Goal: Use online tool/utility: Use online tool/utility

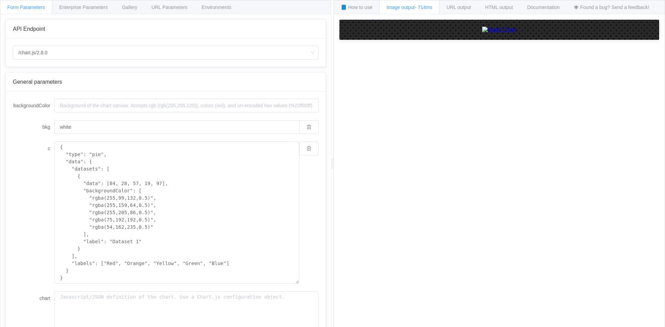
click at [77, 61] on div "/chart.js/2.8.0 /chart /chart.js/2.8.0" at bounding box center [166, 53] width 320 height 28
click at [77, 58] on input "/chart.js/2.8.0" at bounding box center [166, 53] width 306 height 14
click at [64, 72] on li "/chart" at bounding box center [165, 72] width 305 height 12
click at [185, 5] on span "URL Parameters" at bounding box center [169, 8] width 36 height 6
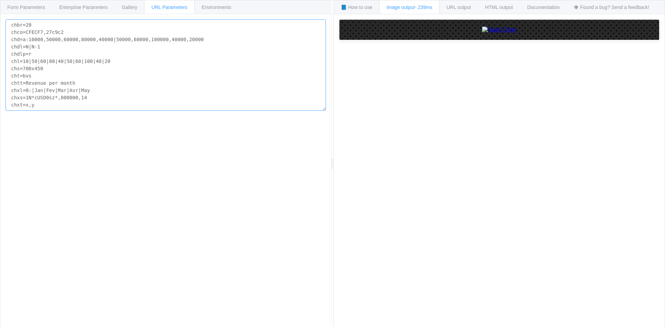
click at [132, 99] on textarea "chbr=20 chco=CFECF7,27c9c2 chd=a:10000,50000,60000,80000,40000|50000,60000,1000…" at bounding box center [166, 64] width 320 height 91
click at [132, 105] on textarea "chbr=20 chco=CFECF7,27c9c2 chd=a:10000,50000,60000,80000,40000|50000,60000,1000…" at bounding box center [166, 64] width 320 height 91
paste textarea "https://image-charts.com/chart?cht"
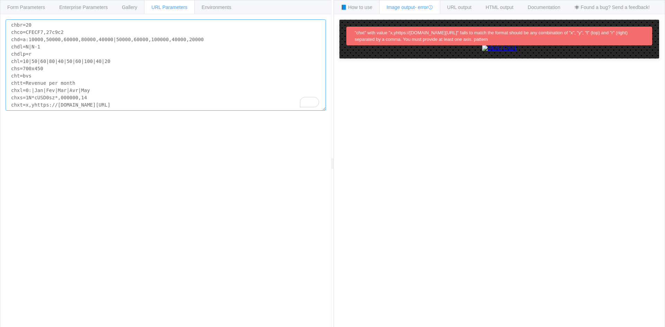
click at [208, 80] on textarea "chbr=20 chco=CFECF7,27c9c2 chd=a:10000,50000,60000,80000,40000|50000,60000,1000…" at bounding box center [166, 64] width 320 height 91
paste textarea "t=lc&chs"
click at [154, 69] on textarea "cht=bvs chco=CFECF7,27c9c2 chd=a:10000,50000,60000,80000,40000|50000,60000,1000…" at bounding box center [166, 61] width 320 height 84
paste textarea "lc&chs"
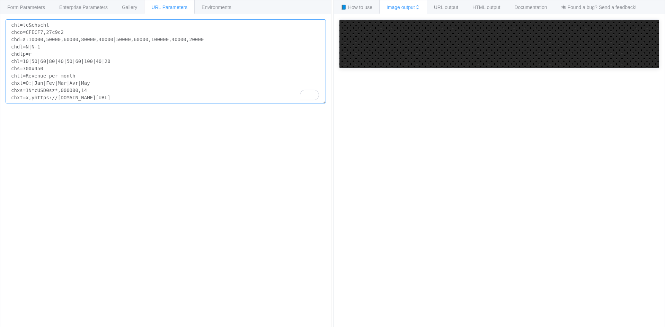
click at [145, 74] on textarea "cht=lc&chscht chco=CFECF7,27c9c2 chd=a:10000,50000,60000,80000,40000|50000,6000…" at bounding box center [166, 61] width 320 height 84
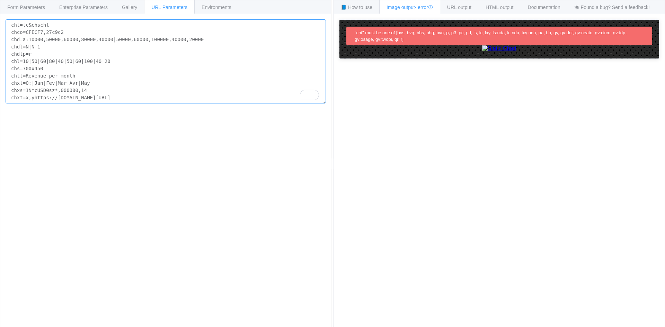
click at [94, 28] on textarea "cht=lc&chscht chco=CFECF7,27c9c2 chd=a:10000,50000,60000,80000,40000|50000,6000…" at bounding box center [166, 61] width 320 height 84
drag, startPoint x: 151, startPoint y: 101, endPoint x: 0, endPoint y: -30, distance: 200.1
click at [0, 0] on html "Form Parameters Enterprise Parameters Gallery URL Parameters Environments API E…" at bounding box center [332, 191] width 665 height 382
paste textarea
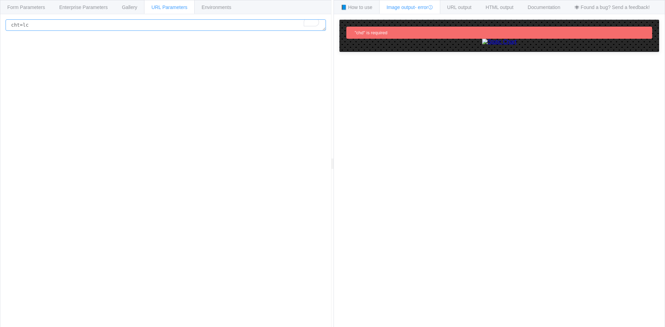
paste textarea "chs"
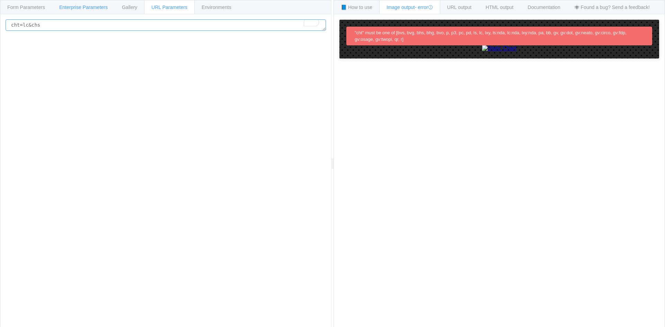
type textarea "cht=lc&chs"
click at [113, 6] on div "Enterprise Parameters" at bounding box center [83, 7] width 63 height 14
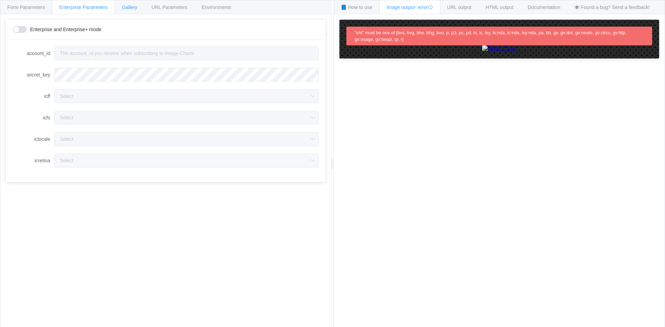
click at [131, 6] on span "Gallery" at bounding box center [129, 8] width 15 height 6
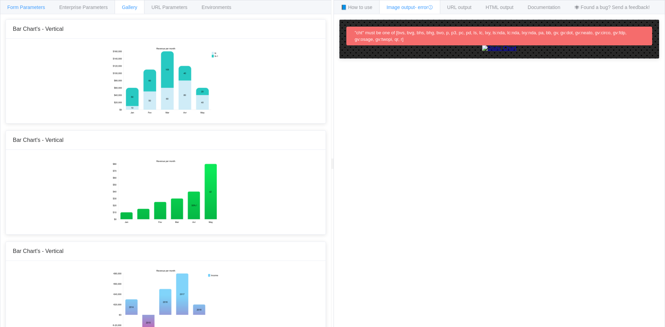
click at [38, 9] on span "Form Parameters" at bounding box center [26, 8] width 38 height 6
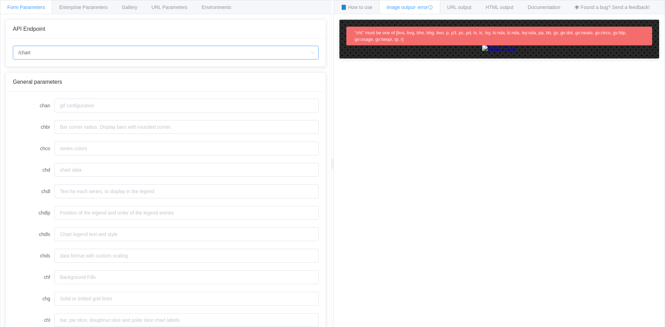
click at [50, 53] on input "/chart" at bounding box center [166, 53] width 306 height 14
click at [102, 108] on input "chan" at bounding box center [186, 106] width 264 height 14
click at [152, 12] on div "URL Parameters" at bounding box center [169, 7] width 51 height 14
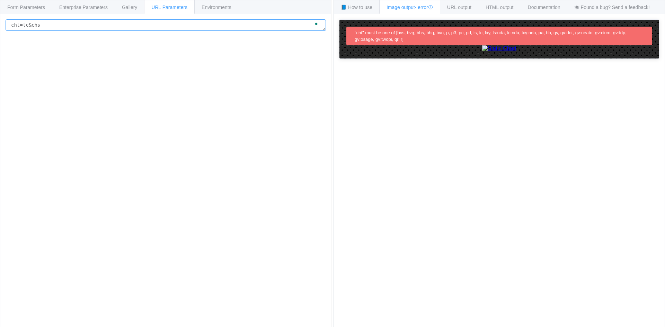
drag, startPoint x: 77, startPoint y: 23, endPoint x: 0, endPoint y: 16, distance: 76.9
click at [0, 16] on div "Form Parameters Enterprise Parameters Gallery URL Parameters Environments API E…" at bounding box center [165, 164] width 331 height 328
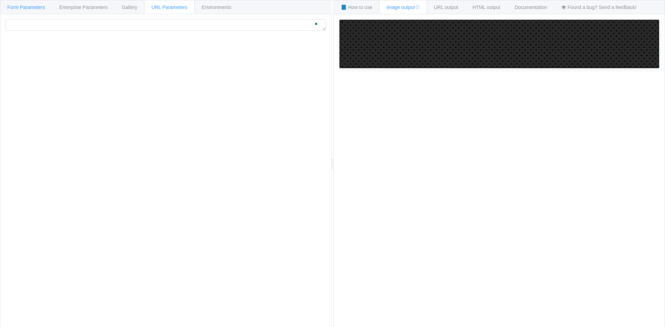
click at [31, 3] on div "Form Parameters" at bounding box center [26, 7] width 52 height 14
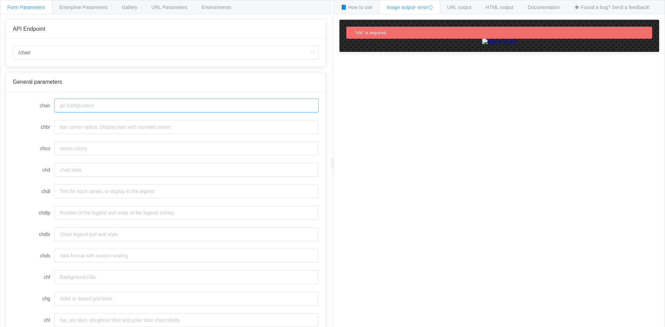
click at [92, 106] on input "chan" at bounding box center [186, 106] width 264 height 14
click at [165, 302] on input "chls" at bounding box center [186, 302] width 264 height 14
paste input "2,1,0|2,4,2|2,4,2"
type input "2,1,0|2,4,2|2,4,2"
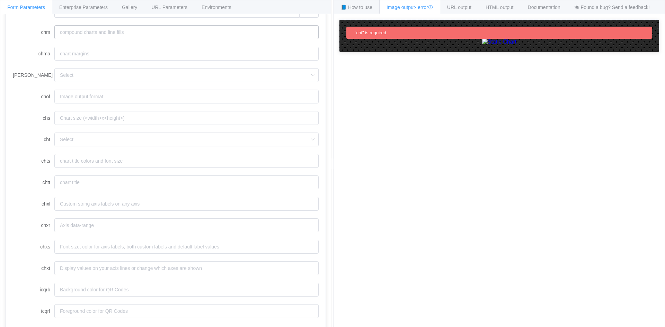
scroll to position [396, 0]
click at [105, 232] on form "chan chbr chco chd chdl chdlp chdls chds chf chg chl chld chli chlps chls 2,1,0…" at bounding box center [166, 10] width 306 height 615
click at [106, 228] on input "chxr" at bounding box center [186, 225] width 264 height 14
paste input "1,-2,12"
type input "1,-2,12"
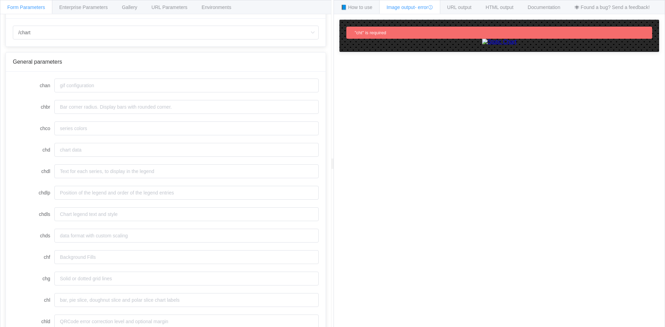
scroll to position [15, 0]
click at [110, 156] on input "chd" at bounding box center [186, 155] width 264 height 14
paste input "a:5.4,7.2,4.6,5.1,6.9,4.5,5,6.9,4.8,5.1,7.1,4.8,5.2,7.5,6.9,5.6,5.9,7.1,6.1,5.1…"
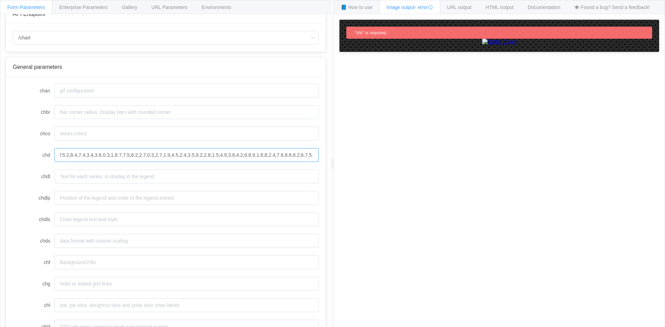
scroll to position [0, 2452]
type input "a:5.4,7.2,4.6,5.1,6.9,4.5,5,6.9,4.8,5.1,7.1,4.8,5.2,7.5,6.9,5.6,5.9,7.1,6.1,5.1…"
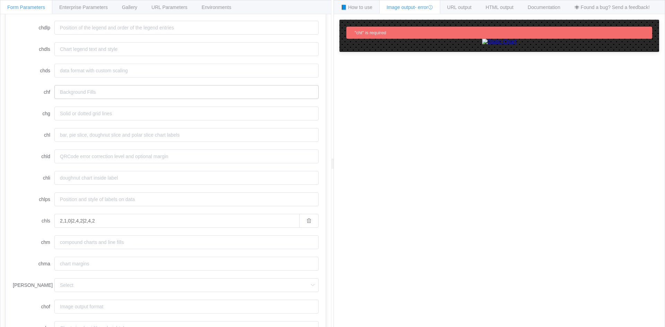
scroll to position [188, 0]
drag, startPoint x: 124, startPoint y: 250, endPoint x: 124, endPoint y: 258, distance: 7.6
click at [124, 252] on form "chan chbr chco chd chdl chdlp chdls chds chf chg chl chld chli chlps chls 2,1,0…" at bounding box center [166, 218] width 306 height 615
click at [124, 258] on input "chma" at bounding box center [186, 261] width 264 height 14
paste input "10,30,30"
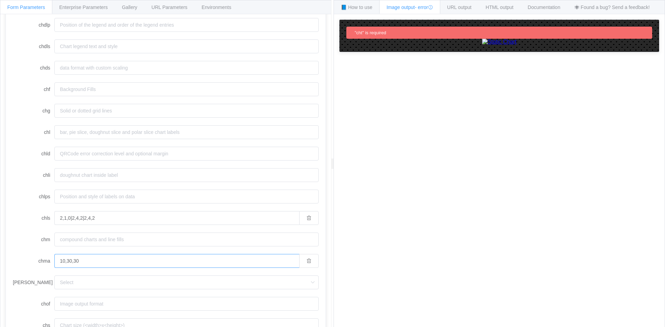
type input "10,30,30"
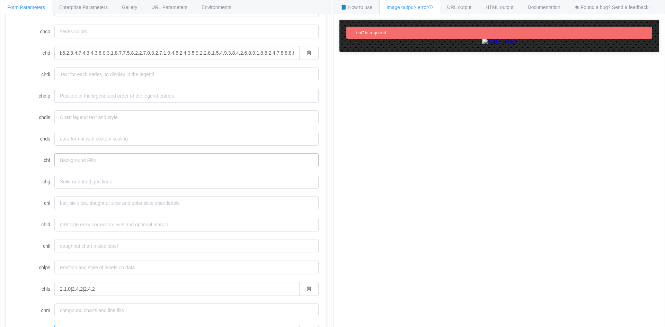
scroll to position [119, 0]
click at [45, 259] on label "chlps" at bounding box center [34, 266] width 42 height 14
click at [54, 259] on input "chlps" at bounding box center [186, 266] width 264 height 14
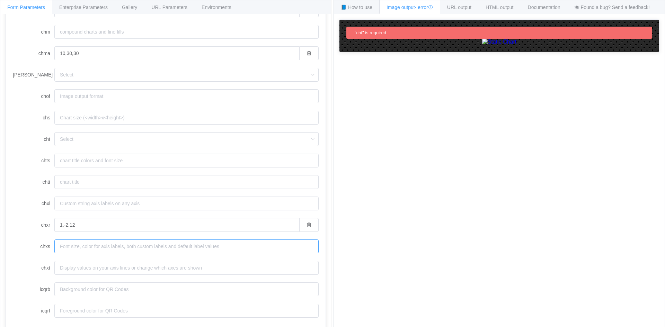
click at [94, 249] on input "chxs" at bounding box center [186, 247] width 264 height 14
paste input "1N**°C,000000"
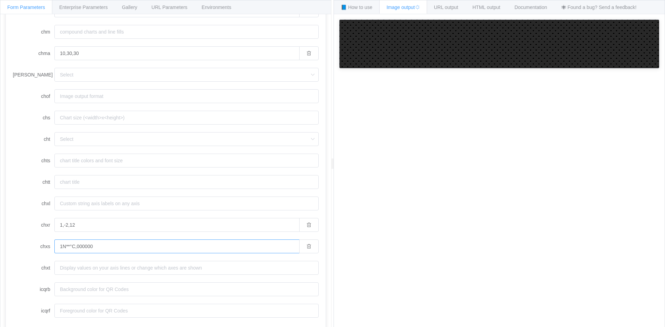
type input "1N**°C,000000"
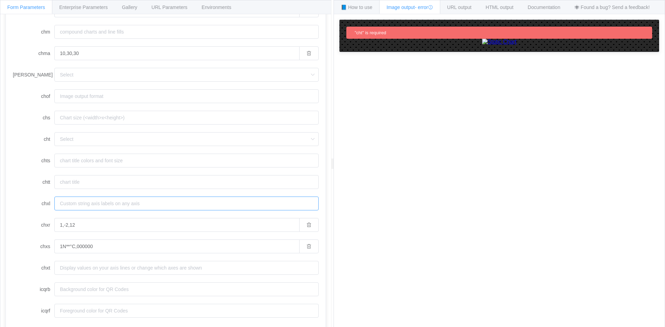
click at [106, 201] on input "chxl" at bounding box center [186, 204] width 264 height 14
paste input "0:|Lundi|Mardi|Mercredi|Jeudi|Vendredi|Samedi|Dimanche"
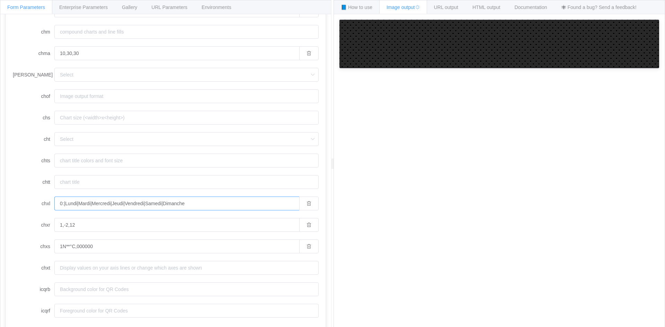
type input "0:|Lundi|Mardi|Mercredi|Jeudi|Vendredi|Samedi|Dimanche"
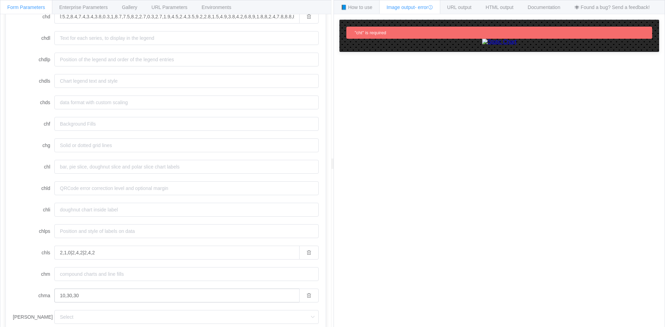
scroll to position [396, 0]
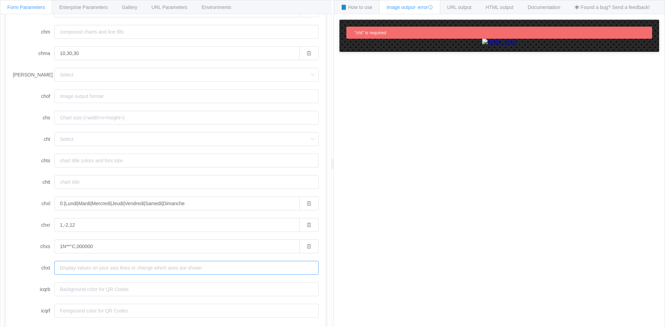
click at [103, 273] on input "chxt" at bounding box center [186, 268] width 264 height 14
paste input "x,y"
type input "x,y"
click at [234, 178] on input "chtt" at bounding box center [186, 182] width 264 height 14
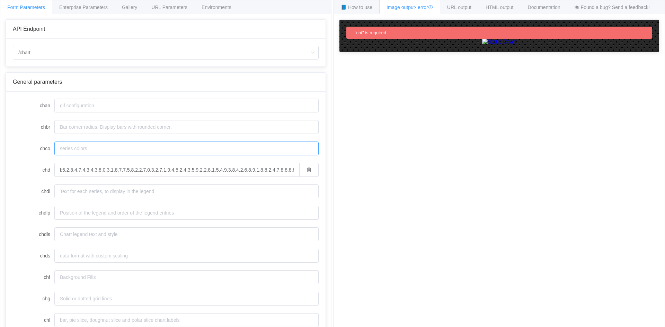
click at [182, 145] on input "chco" at bounding box center [186, 149] width 264 height 14
paste input "0000FF,FF0000,FF0000"
type input "0000FF,FF0000,FF0000"
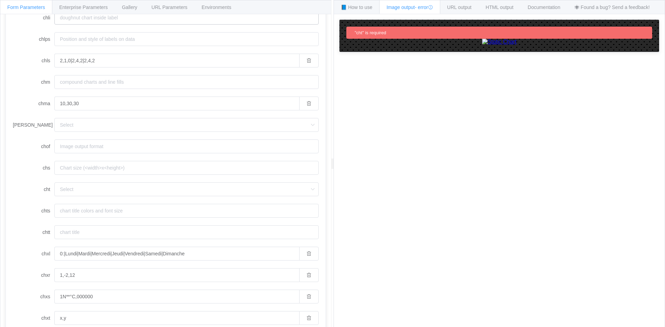
scroll to position [346, 0]
click at [115, 196] on form "chan chbr chco 0000FF,FF0000,FF0000 chd chdl chdlp chdls chds chf chg chl chld …" at bounding box center [166, 59] width 306 height 615
click at [115, 192] on input "cht" at bounding box center [186, 189] width 264 height 14
click at [77, 224] on li "lc" at bounding box center [187, 222] width 264 height 12
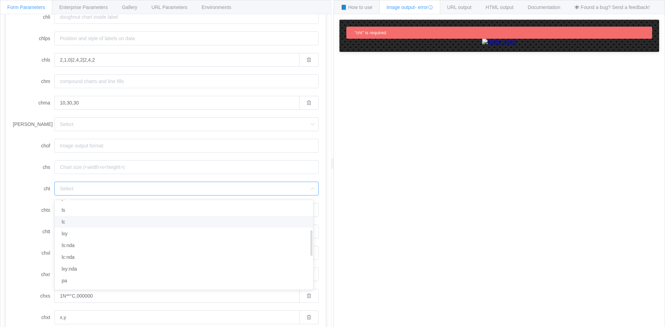
type input "lc"
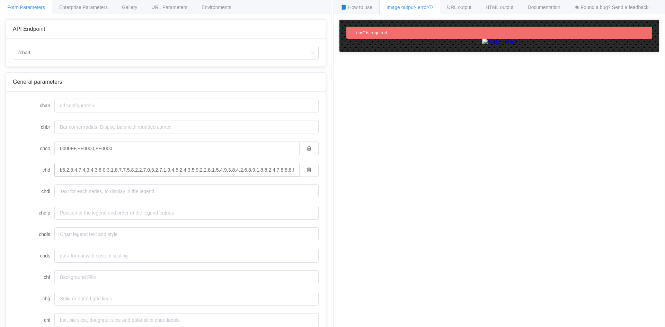
scroll to position [338, 0]
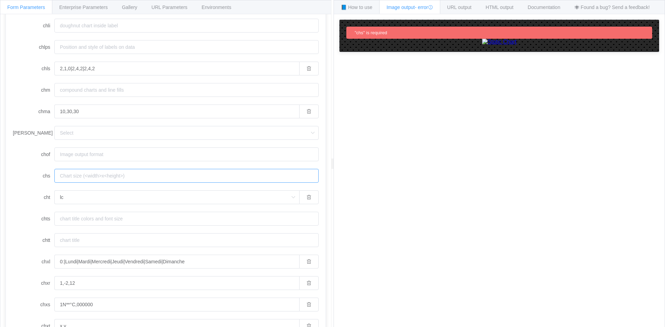
click at [103, 174] on input "chs" at bounding box center [186, 176] width 264 height 14
paste input "700x400"
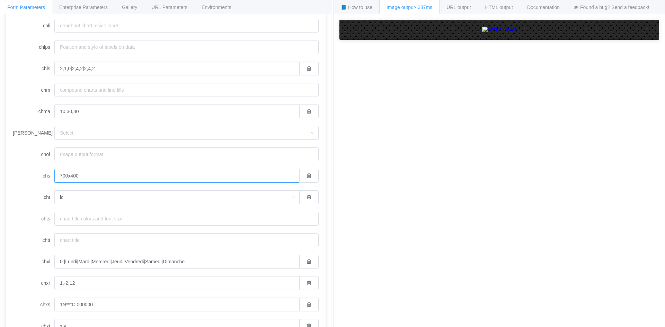
type input "700x400"
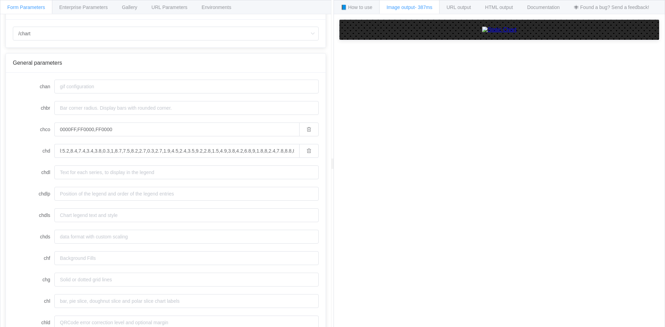
scroll to position [35, 0]
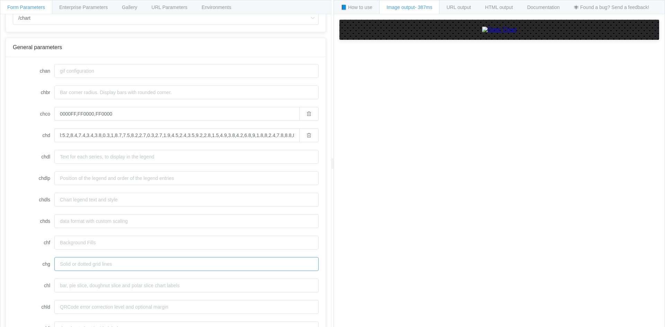
click at [121, 265] on input "chg" at bounding box center [186, 264] width 264 height 14
paste input "0,99,100,0"
click at [69, 267] on input "0,99,100,0" at bounding box center [176, 264] width 245 height 14
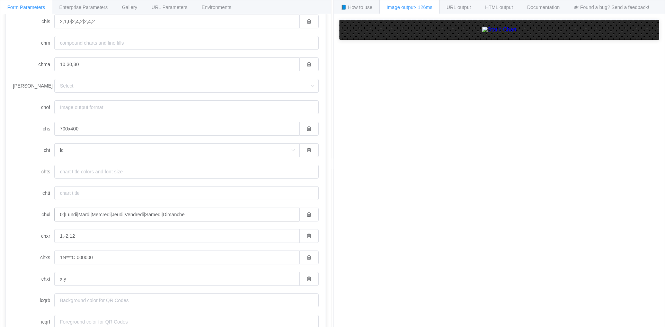
scroll to position [396, 0]
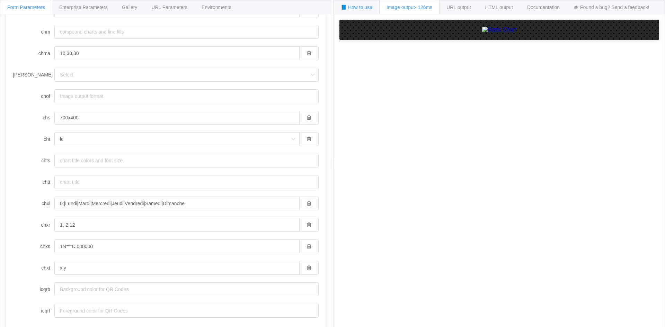
type input "0,99,100,0"
click at [35, 179] on label "chtt" at bounding box center [34, 182] width 42 height 14
click at [54, 179] on input "chtt" at bounding box center [186, 182] width 264 height 14
click at [30, 91] on form "chan chbr chco 0000FF,FF0000,FF0000 chd chdl chdlp chdls chds chf chg 0,99,100,…" at bounding box center [166, 10] width 306 height 615
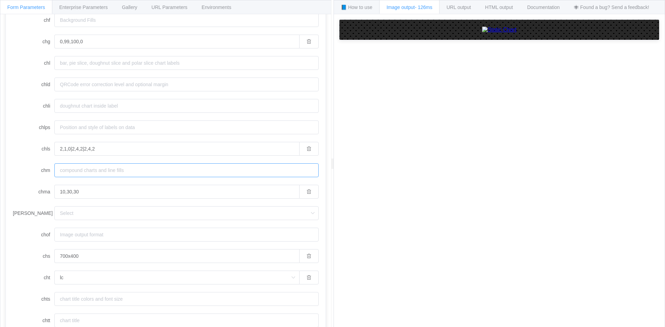
click at [79, 176] on input "chm" at bounding box center [186, 170] width 264 height 14
paste input "tMin limit,FF0000,1,${Math.floor(temperatures.length / 2)},10`, // label in mid…"
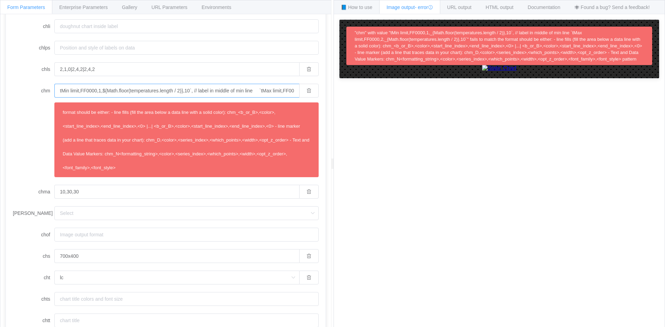
drag, startPoint x: 104, startPoint y: 95, endPoint x: 29, endPoint y: 94, distance: 74.8
click at [29, 94] on div "chm tMin limit,FF0000,1,${Math.floor(temperatures.length / 2)},10`, // label in…" at bounding box center [166, 131] width 306 height 94
click at [77, 92] on input "tMin limit,FF0000,1,${Math.floor(temperatures.length / 2)},10`, // label in mid…" at bounding box center [176, 91] width 245 height 14
click at [94, 93] on input "tMin limit,FF0000,1,${Math.floor(temperatures.length / 2)},10`, // label in mid…" at bounding box center [176, 91] width 245 height 14
click at [183, 91] on input "tMin limit,FF0000,1,${Math.floor(temperatures.length / 2)},10`, // label in mid…" at bounding box center [176, 91] width 245 height 14
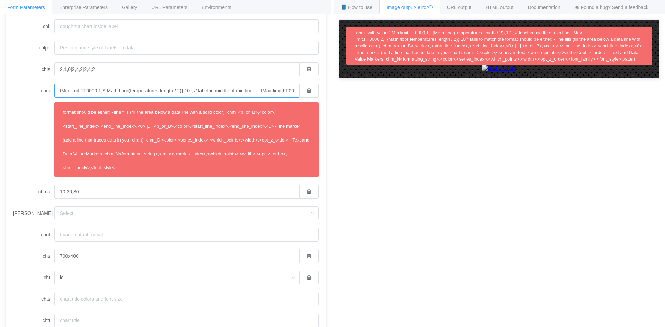
click at [183, 91] on input "tMin limit,FF0000,1,${Math.floor(temperatures.length / 2)},10`, // label in mid…" at bounding box center [176, 91] width 245 height 14
drag, startPoint x: 182, startPoint y: 92, endPoint x: 114, endPoint y: 90, distance: 67.9
click at [115, 90] on input "tMin limit,FF0000,1,${Math.floor(temperatures.length / 2)},10`, // label in mid…" at bounding box center [176, 91] width 245 height 14
drag, startPoint x: 104, startPoint y: 90, endPoint x: 192, endPoint y: 100, distance: 89.2
click at [183, 91] on input "tMin limit,FF0000,1,${Math.floor(temperatures.length / 2)},10`, // label in mid…" at bounding box center [176, 91] width 245 height 14
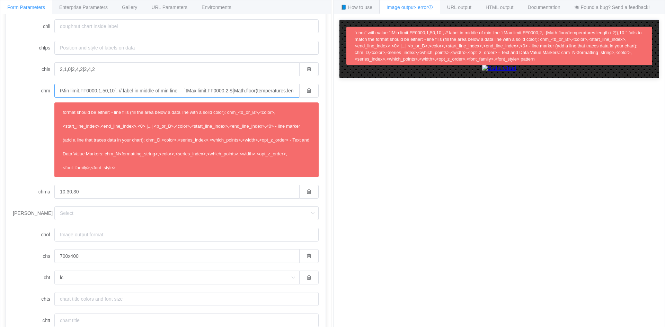
scroll to position [0, 30]
drag, startPoint x: 115, startPoint y: 90, endPoint x: 310, endPoint y: 95, distance: 195.4
click at [310, 95] on div "tMin limit,FF0000,1,50,10`, // label in middle of min line `tMax limit,FF0000,2…" at bounding box center [186, 91] width 264 height 14
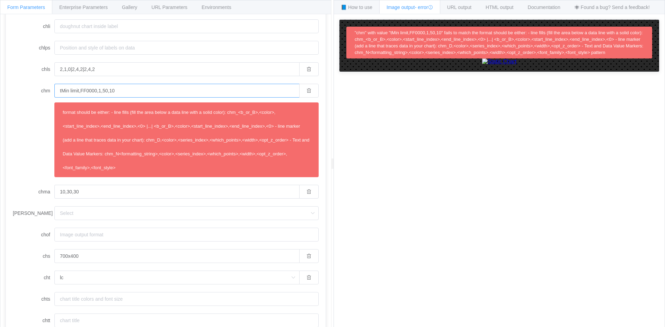
drag, startPoint x: 162, startPoint y: 90, endPoint x: 0, endPoint y: 97, distance: 161.9
click at [0, 97] on div "Form Parameters Enterprise Parameters Gallery URL Parameters Environments API E…" at bounding box center [165, 164] width 331 height 328
paste input "'tMin limit,FF0000,1,2,10|tMax limit,FF0000,2,2"
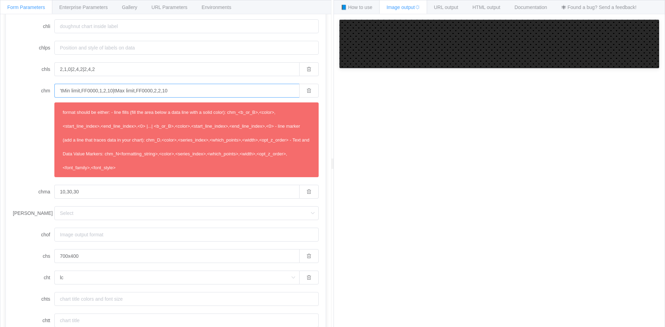
click at [64, 91] on input "'tMin limit,FF0000,1,2,10|tMax limit,FF0000,2,2,10" at bounding box center [176, 91] width 245 height 14
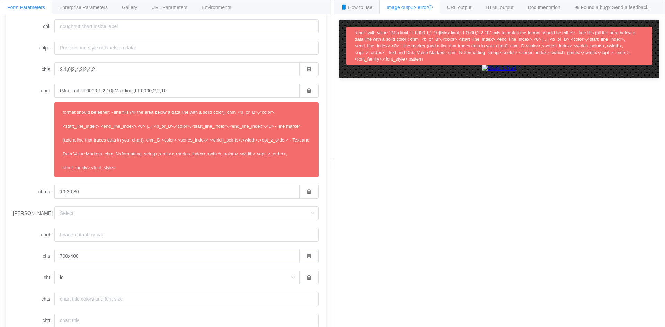
drag, startPoint x: 132, startPoint y: 166, endPoint x: 47, endPoint y: 111, distance: 101.2
click at [47, 111] on div "chm tMin limit,FF0000,1,2,10|tMax limit,FF0000,2,2,10 format should be either: …" at bounding box center [166, 131] width 306 height 94
copy span "format should be either: - line fills (fill the area below a data line with a s…"
click at [115, 91] on input "tMin limit,FF0000,1,2,10|tMax limit,FF0000,2,2,10" at bounding box center [176, 91] width 245 height 14
paste input "N* "Min limit",FF0000,1,3,10,1|N* "Max limit",FF0000,2,3,10,1'"
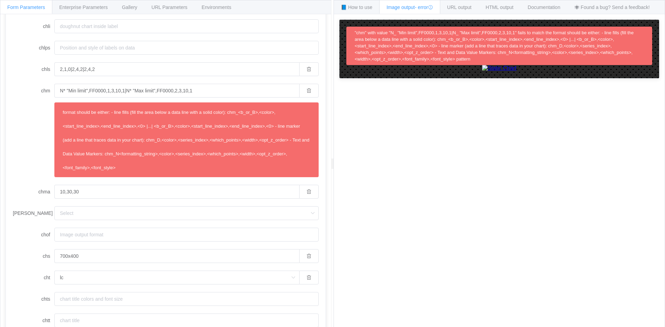
click at [13, 141] on div "chm N* "Min limit",FF0000,1,3,10,1|N* "Max limit",FF0000,2,3,10,1 format should…" at bounding box center [166, 131] width 306 height 94
click at [70, 89] on input "N* "Min limit",FF0000,1,3,10,1|N* "Max limit",FF0000,2,3,10,1" at bounding box center [176, 91] width 245 height 14
drag, startPoint x: 158, startPoint y: 90, endPoint x: 209, endPoint y: 89, distance: 50.9
click at [209, 89] on input "NMin limit",FF0000,1,3,10,1|N* "Max limit",FF0000,2,3,10,1" at bounding box center [176, 91] width 245 height 14
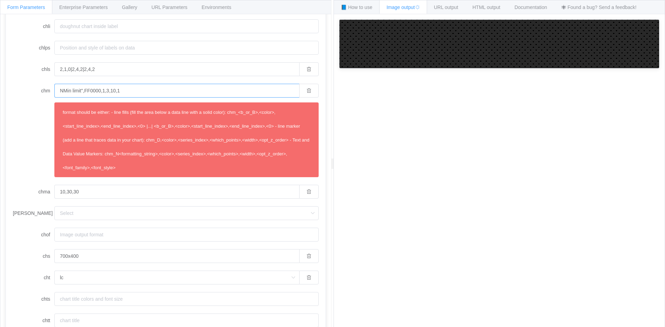
click at [82, 90] on input "NMin limit",FF0000,1,3,10,1" at bounding box center [176, 91] width 245 height 14
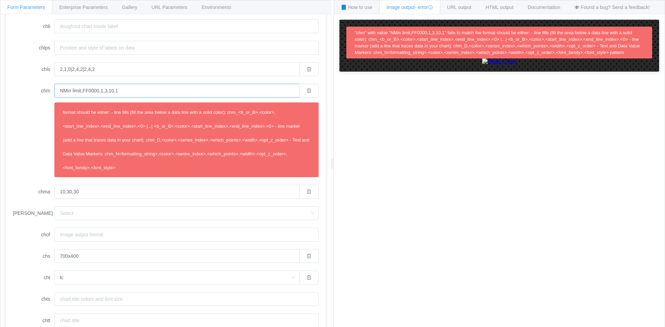
click at [78, 92] on input "NMin limit,FF0000,1,3,10,1" at bounding box center [176, 91] width 245 height 14
click at [103, 91] on input "NMin limit,FF0000,1,3,10,1" at bounding box center [176, 91] width 245 height 14
click at [134, 90] on input "NMin limit,FF0000,1,3,10,1" at bounding box center [176, 91] width 245 height 14
drag, startPoint x: 293, startPoint y: 140, endPoint x: 296, endPoint y: 164, distance: 23.8
click at [296, 164] on div "format should be either: - line fills (fill the area below a data line with a s…" at bounding box center [186, 139] width 253 height 69
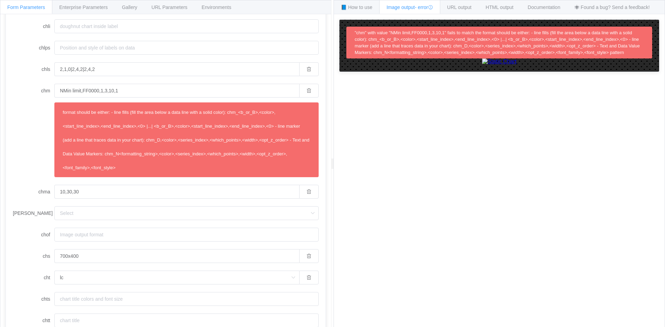
copy span "Text and Data Value Markers: chm_N<formatting_string>,<color>,<series_index>,<w…"
click at [131, 91] on input "NMin limit,FF0000,1,3,10,1" at bounding box center [176, 91] width 245 height 14
paste input "* "limit min",FF0000,1,${temperatures.length - 1},10,1,Arial,b"
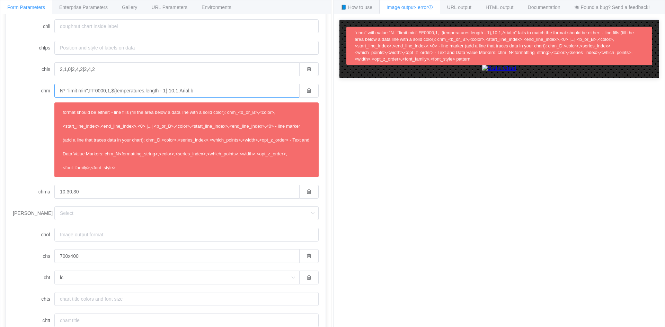
click at [168, 92] on input "N* "limit min",FF0000,1,${temperatures.length - 1},10,1,Arial,b" at bounding box center [176, 91] width 245 height 14
drag, startPoint x: 168, startPoint y: 91, endPoint x: 111, endPoint y: 90, distance: 56.8
click at [111, 90] on input "N* "limit min",FF0000,1,${temperatures.length - 1},10,1,Arial,b" at bounding box center [176, 91] width 245 height 14
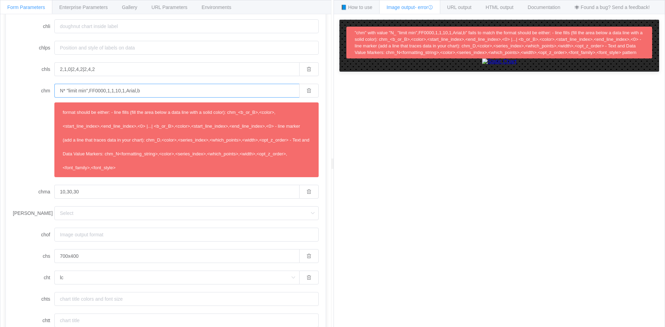
click at [62, 90] on input "N* "limit min",FF0000,1,1,10,1,Arial,b" at bounding box center [176, 91] width 245 height 14
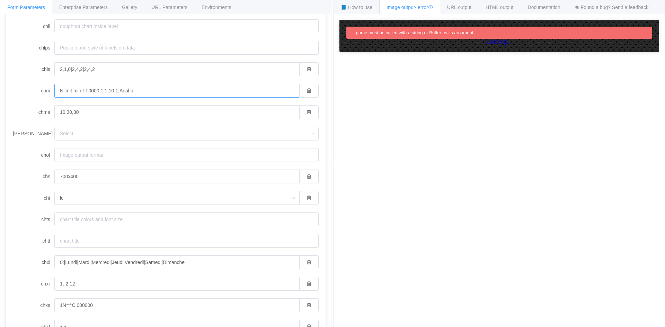
scroll to position [257, 0]
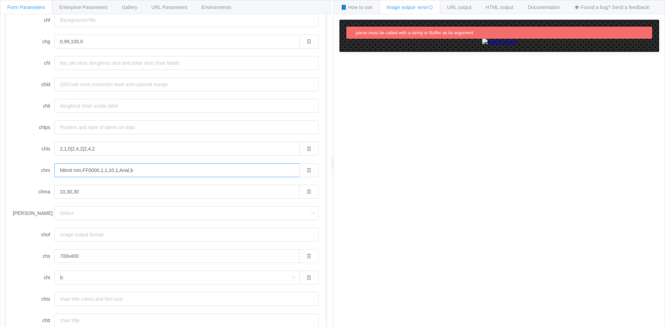
click at [207, 166] on input "Nlimit min,FF0000,1,1,10,1,Arial,b" at bounding box center [176, 170] width 245 height 14
click at [206, 168] on input "Nlimit min,FF0000,1,1,10,1,Arial,b" at bounding box center [176, 170] width 245 height 14
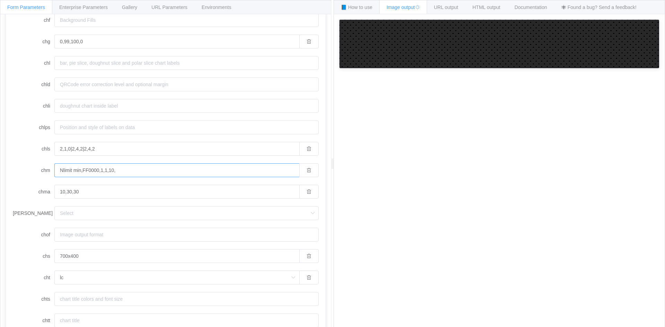
type input "Nlimit min,FF0000,1,1,10"
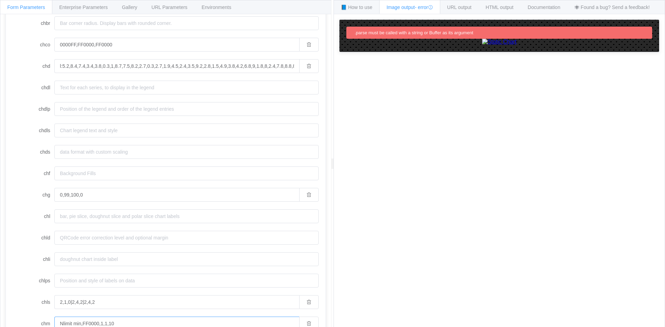
scroll to position [242, 0]
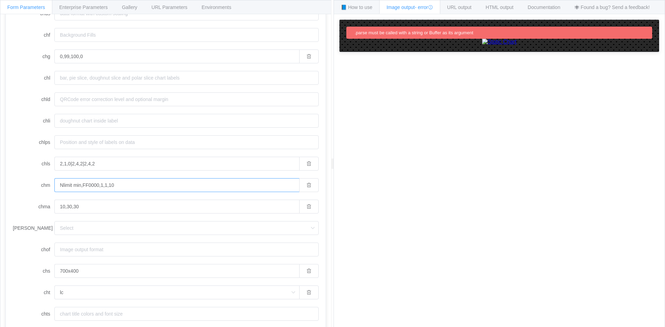
paste input "*cUSD1*,FFFFFF,0,-1,13,,s"
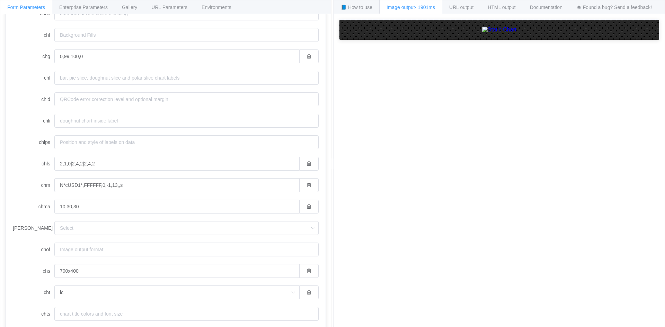
click at [446, 207] on div "How to maximize Image Charts in 3 steps Read the step-by-step guide to the Imag…" at bounding box center [499, 176] width 331 height 324
click at [237, 192] on input "N*cUSD1*,FFFFFF,0,-1,13,,s" at bounding box center [176, 185] width 245 height 14
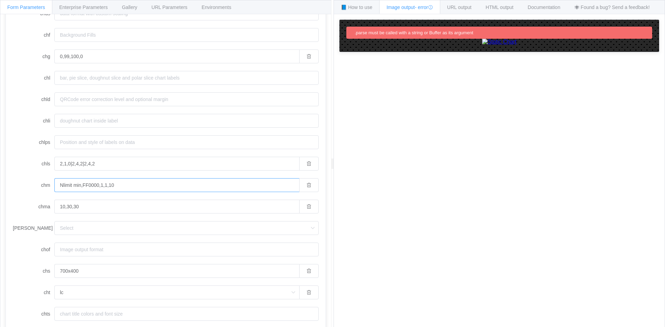
click at [68, 186] on input "Nlimit min,FF0000,1,1,10" at bounding box center [176, 185] width 245 height 14
drag, startPoint x: 63, startPoint y: 187, endPoint x: 67, endPoint y: 189, distance: 3.7
click at [64, 187] on input "Nlimit min,FF0000,1,1,10" at bounding box center [176, 185] width 245 height 14
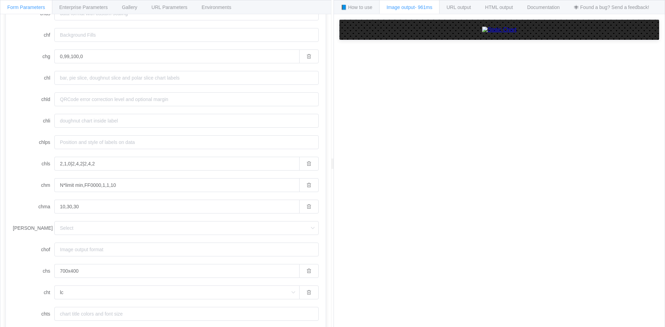
click at [155, 175] on form "chan chbr chco 0000FF,FF0000,FF0000 chd chdl chdlp chdls chds chf chg 0,99,100,…" at bounding box center [166, 163] width 306 height 615
click at [155, 179] on input "N*limit min,FF0000,1,1,10" at bounding box center [176, 185] width 245 height 14
paste input ""limit min",FF0000,1,${temperatures.length - 1},10,1,Arial,b"
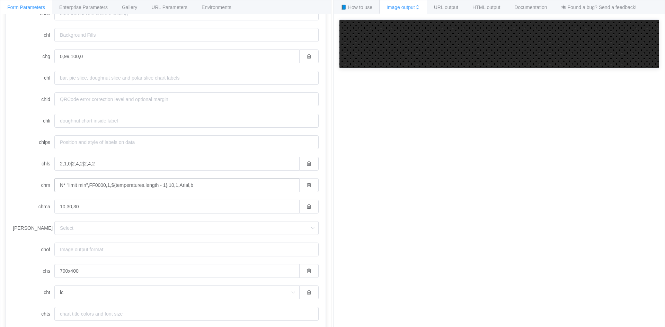
scroll to position [322, 0]
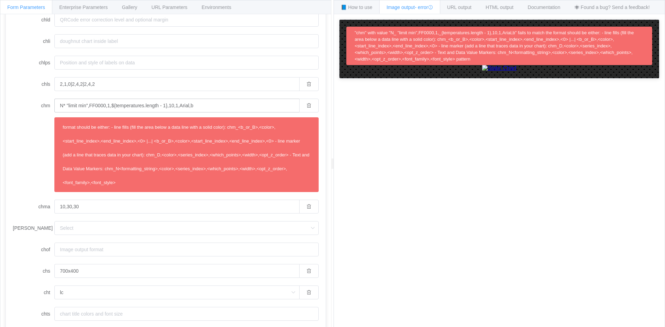
click at [166, 187] on div "format should be either: - line fills (fill the area below a data line with a s…" at bounding box center [186, 154] width 253 height 69
click at [168, 106] on input "N* "limit min",FF0000,1,${temperatures.length - 1},10,1,Arial,b" at bounding box center [176, 106] width 245 height 14
click at [168, 109] on input "N* "limit min",FF0000,1,${temperatures.length - 1},10,1,Arial,b" at bounding box center [176, 106] width 245 height 14
drag, startPoint x: 168, startPoint y: 106, endPoint x: 113, endPoint y: 108, distance: 55.1
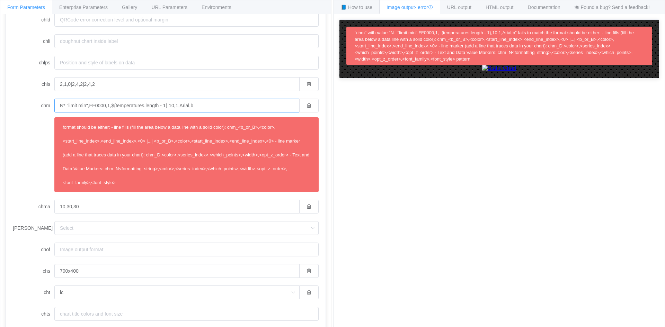
click at [113, 108] on input "N* "limit min",FF0000,1,${temperatures.length - 1},10,1,Arial,b" at bounding box center [176, 106] width 245 height 14
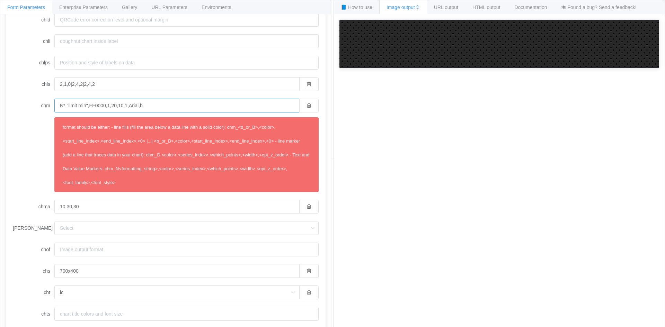
click at [87, 104] on input "N* "limit min",FF0000,1,20,10,1,Arial,b" at bounding box center [176, 106] width 245 height 14
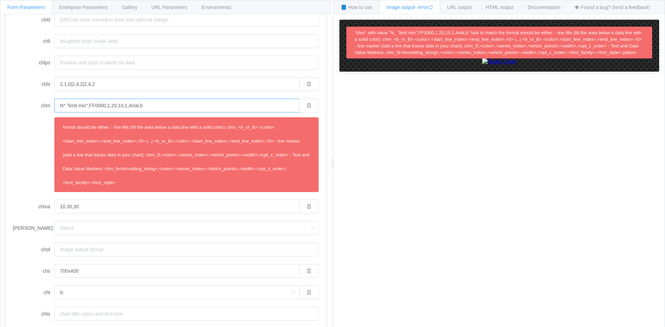
click at [87, 105] on input "N* "limit min",FF0000,1,20,10,1,Arial,b" at bounding box center [176, 106] width 245 height 14
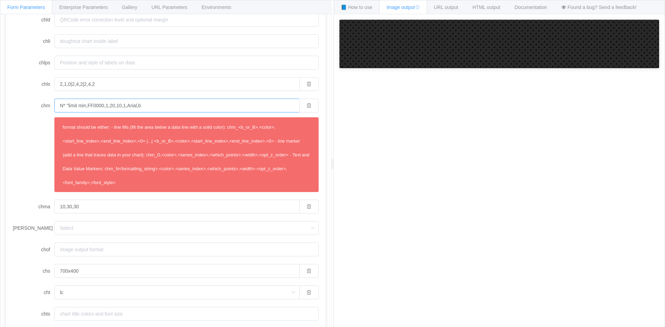
click at [68, 105] on input "N* "limit min,FF0000,1,20,10,1,Arial,b" at bounding box center [176, 106] width 245 height 14
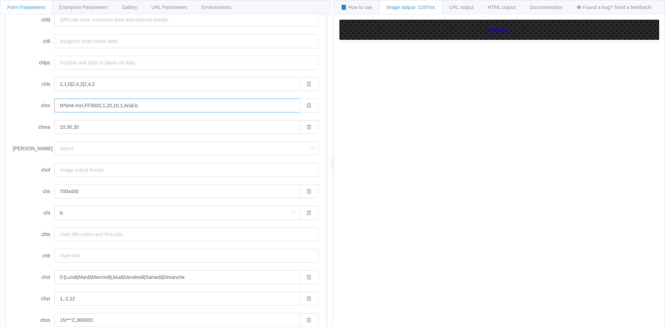
scroll to position [242, 0]
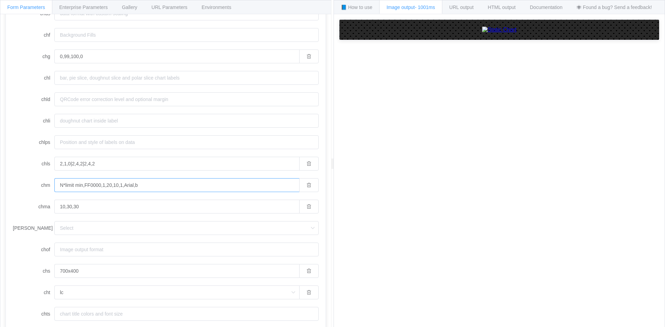
click at [234, 191] on input "N*limit min,FF0000,1,20,10,1,Arial,b" at bounding box center [176, 185] width 245 height 14
click at [112, 186] on input "N*limit min,FF0000,1,20,10,1,Arial,b" at bounding box center [176, 185] width 245 height 14
click at [96, 186] on input "N*limit min,FF0000,1,20,10,1,Arial,b" at bounding box center [176, 185] width 245 height 14
click at [97, 189] on input "N*limit min,FF0000,1,20,10,1,Arial,b" at bounding box center [176, 185] width 245 height 14
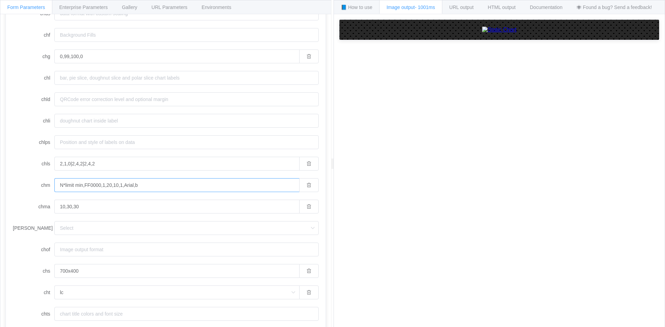
click at [102, 185] on input "N*limit min,FF0000,1,20,10,1,Arial,b" at bounding box center [176, 185] width 245 height 14
click at [100, 186] on input "N*limit min,FF0000,1,20,10,1,Arial,b" at bounding box center [176, 185] width 245 height 14
drag, startPoint x: 100, startPoint y: 186, endPoint x: 91, endPoint y: 185, distance: 9.1
click at [91, 185] on input "N*limit min,FF0000,1,20,10,1,Arial,b" at bounding box center [176, 185] width 245 height 14
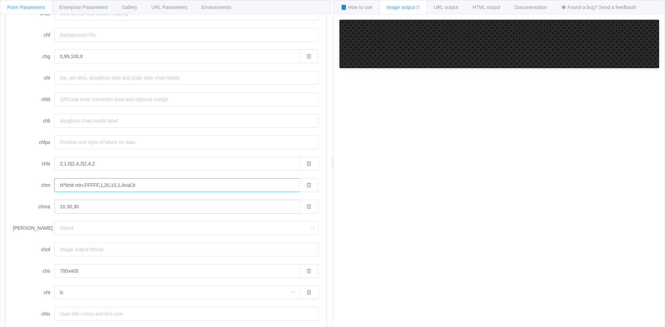
scroll to position [322, 0]
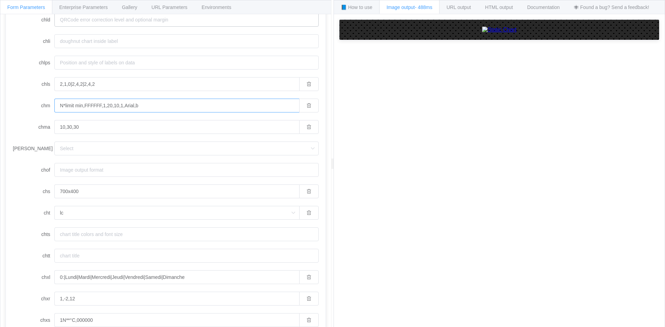
scroll to position [242, 0]
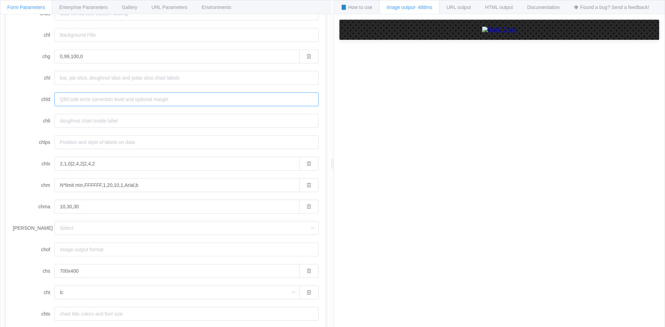
click at [113, 105] on input "chld" at bounding box center [186, 99] width 264 height 14
click at [113, 184] on input "N*limit min,FFFFFF,1,20,10,1,Arial,b" at bounding box center [176, 185] width 245 height 14
click at [109, 184] on input "N*limit min,FFFFFF,1,20,10,1,Arial,b" at bounding box center [176, 185] width 245 height 14
click at [117, 192] on form "chan chbr chco 0000FF,FF0000,FF0000 chd chdl chdlp chdls chds chf chg 0,99,100,…" at bounding box center [166, 163] width 306 height 615
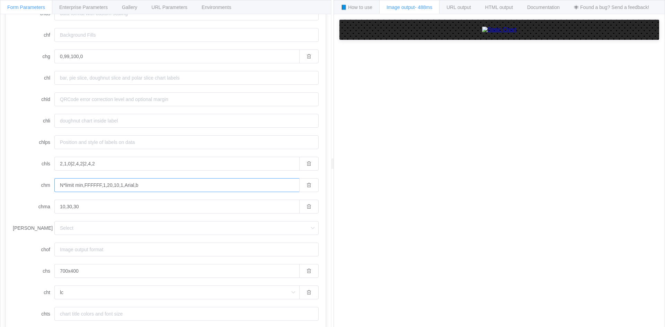
click at [113, 189] on input "N*limit min,FFFFFF,1,20,10,1,Arial,b" at bounding box center [176, 185] width 245 height 14
click at [111, 186] on input "N*limit min,FFFFFF,1,20,10,1,Arial,b" at bounding box center [176, 185] width 245 height 14
click at [183, 180] on input "N*limit min,FFFFFF,1,1,10,1,Arial,b" at bounding box center [176, 185] width 245 height 14
click at [133, 188] on input "N*limit min,FFFFFF,1,1,10,1,Arial,ba" at bounding box center [176, 185] width 245 height 14
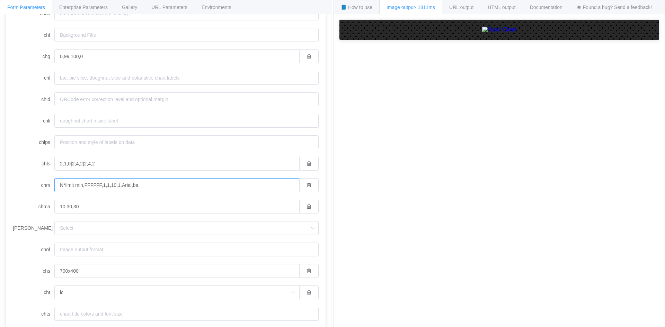
click at [140, 184] on input "N*limit min,FFFFFF,1,1,10,1,Arial,ba" at bounding box center [176, 185] width 245 height 14
click at [105, 185] on input "N*limit min,FFFFFF,1,1,10,1,Arial,ba-" at bounding box center [176, 185] width 245 height 14
click at [109, 185] on input "N*limit min,FFFFFF,1,1,10,1,Arial,ba-" at bounding box center [176, 185] width 245 height 14
click at [112, 187] on input "N*limit min,FFFFFF,1,20,10,1,Arial,ba-" at bounding box center [176, 185] width 245 height 14
drag, startPoint x: 102, startPoint y: 183, endPoint x: 85, endPoint y: 186, distance: 17.2
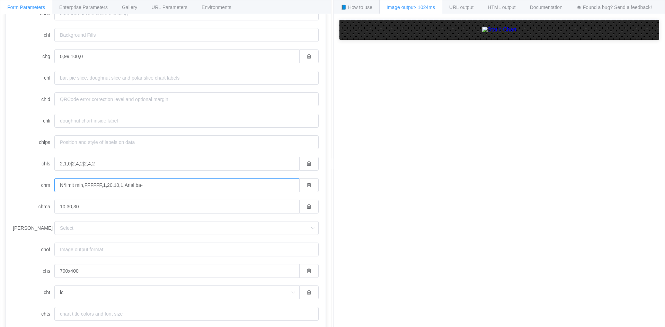
click at [85, 186] on input "N*limit min,FFFFFF,1,20,10,1,Arial,ba-" at bounding box center [176, 185] width 245 height 14
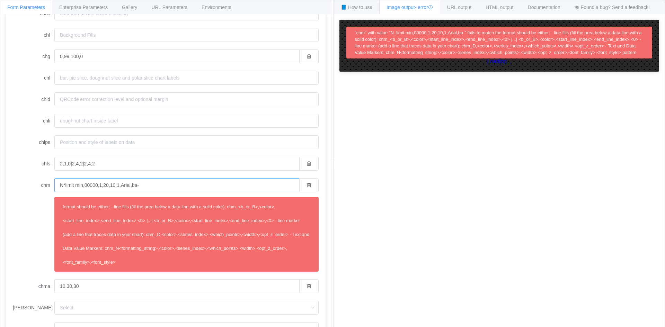
scroll to position [322, 0]
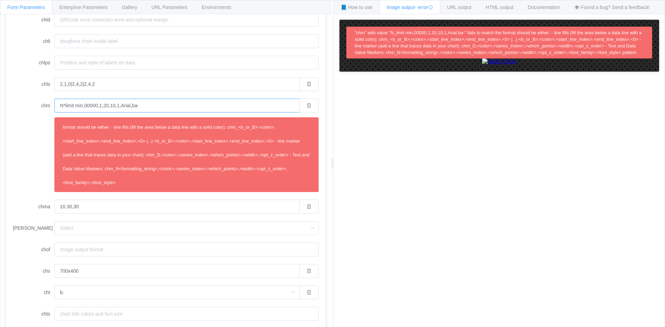
click at [93, 106] on input "N*limit min,00000,1,20,10,1,Arial,ba-" at bounding box center [176, 106] width 245 height 14
paste input "FF"
click at [96, 106] on input "N*limit min,00000,1,20,10,1,Arial,ba-" at bounding box center [176, 106] width 245 height 14
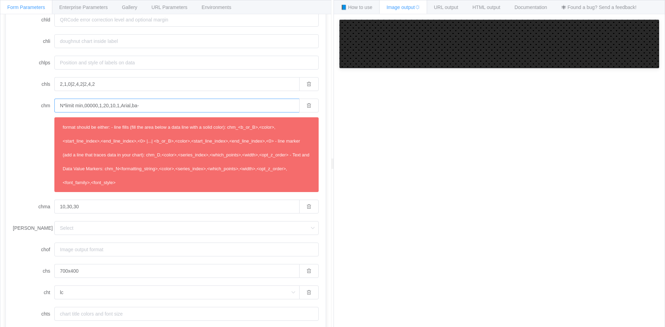
click at [98, 106] on input "N*limit min,00000,1,20,10,1,Arial,ba-" at bounding box center [176, 106] width 245 height 14
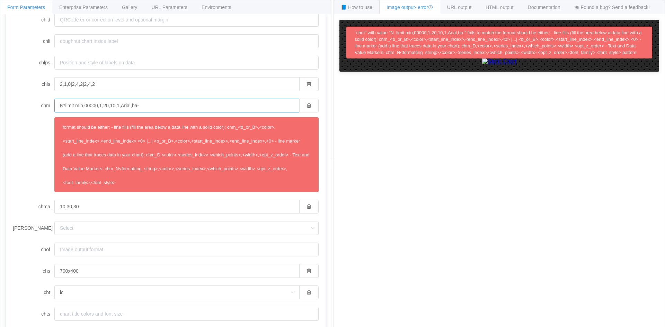
drag, startPoint x: 97, startPoint y: 106, endPoint x: 84, endPoint y: 106, distance: 13.2
click at [84, 106] on input "N*limit min,00000,1,20,10,1,Arial,ba-" at bounding box center [176, 106] width 245 height 14
paste input "FF"
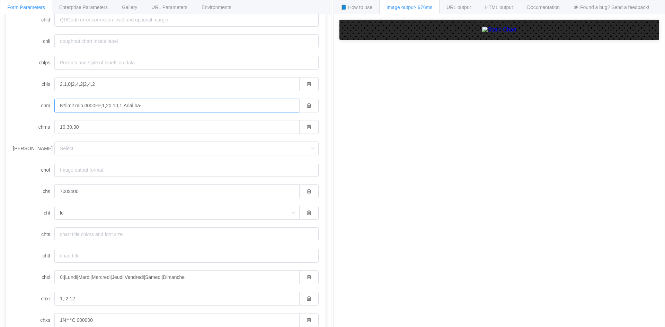
scroll to position [242, 0]
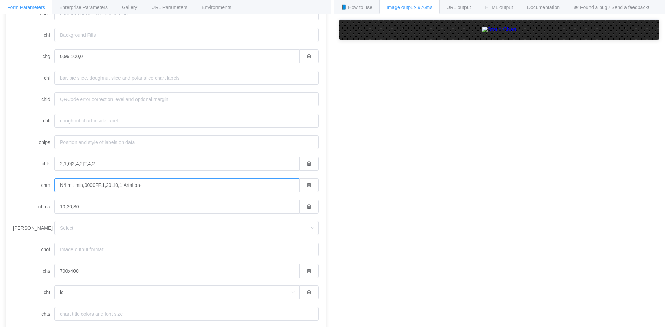
click at [109, 188] on input "N*limit min,0000FF,1,20,10,1,Arial,ba-" at bounding box center [176, 185] width 245 height 14
click at [140, 186] on input "N*limit min,0000FF,1,20,10,1,Arial,ba-" at bounding box center [176, 185] width 245 height 14
click at [116, 185] on input "N*limit min,0000FF,1,20,10,1,Arial,ba" at bounding box center [176, 185] width 245 height 14
click at [117, 187] on input "N*limit min,0000FF,1,20,10,1,Arial,ba" at bounding box center [176, 185] width 245 height 14
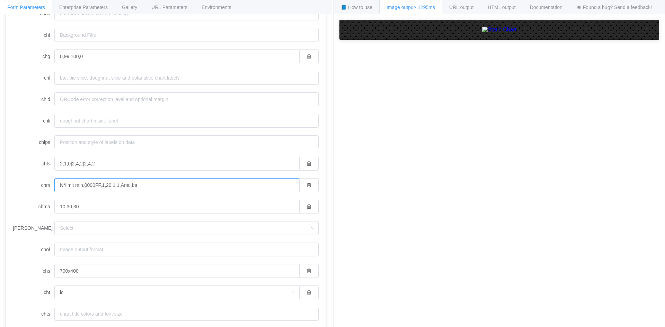
drag, startPoint x: 107, startPoint y: 184, endPoint x: 159, endPoint y: 184, distance: 52.6
click at [159, 184] on input "N*limit min,0000FF,1,20,1,1,Arial,ba" at bounding box center [176, 185] width 245 height 14
click at [152, 188] on input "N*limit min,0000FF,1,20,1,1,Arial,ba" at bounding box center [176, 185] width 245 height 14
click at [113, 185] on input "N*limit min,0000FF,1,20,1,1,Arial,ba" at bounding box center [176, 185] width 245 height 14
drag, startPoint x: 111, startPoint y: 186, endPoint x: 175, endPoint y: 183, distance: 63.4
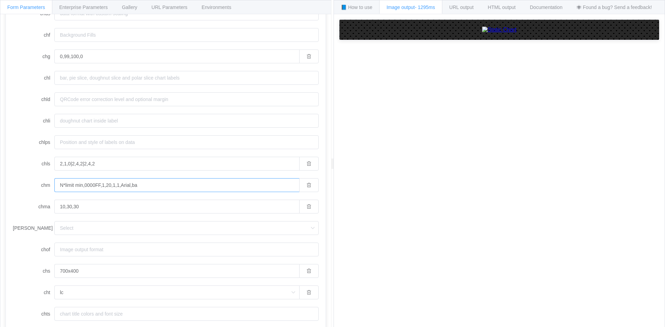
click at [175, 183] on input "N*limit min,0000FF,1,20,1,1,Arial,ba" at bounding box center [176, 185] width 245 height 14
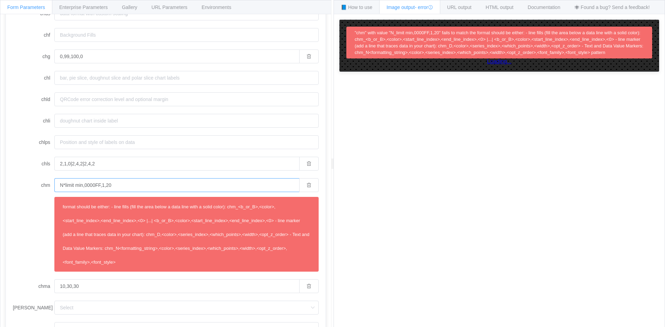
scroll to position [322, 0]
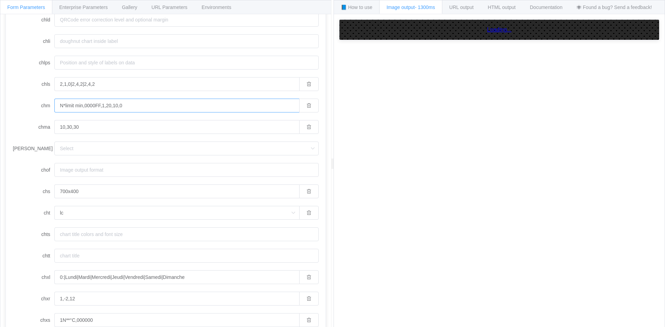
scroll to position [242, 0]
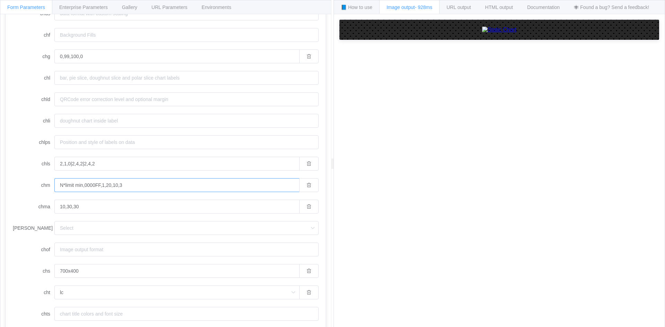
type input "N*limit min,0000FF,1,20,10,30"
drag, startPoint x: 164, startPoint y: 184, endPoint x: 34, endPoint y: 179, distance: 130.0
click at [34, 179] on div "chm N*limit min,0000FF,1,20,10,30" at bounding box center [166, 185] width 306 height 14
click at [79, 184] on input "N*limit min,0000FF,1,20,10,30" at bounding box center [176, 185] width 245 height 14
drag, startPoint x: 85, startPoint y: 184, endPoint x: 201, endPoint y: 170, distance: 117.3
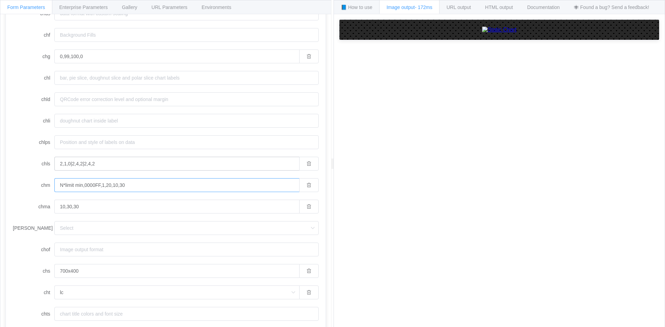
click at [181, 187] on input "N*limit min,0000FF,1,20,10,30" at bounding box center [176, 185] width 245 height 14
drag, startPoint x: 134, startPoint y: 185, endPoint x: 35, endPoint y: 186, distance: 99.4
click at [35, 186] on div "chm N*limit min,FF0000,1,0,10,1,Arial,b|" at bounding box center [166, 185] width 306 height 14
click at [173, 187] on input "N*limit min,FF0000,1,0,10,1,Arial,b|" at bounding box center [176, 185] width 245 height 14
click at [185, 186] on input "N*limit min,FF0000,1,0,10,1,Arial,b|N*limit min,FF0000,1,0,10,1,Arial,b" at bounding box center [176, 185] width 245 height 14
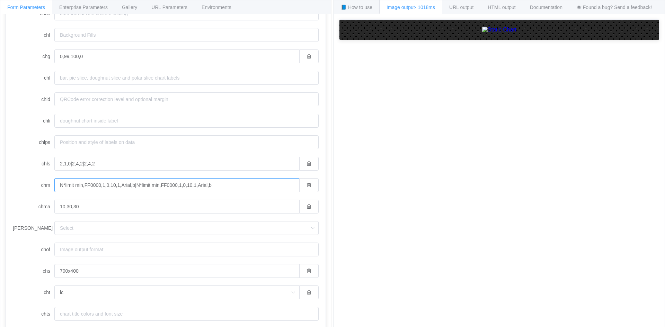
click at [181, 186] on input "N*limit min,FF0000,1,0,10,1,Arial,b|N*limit min,FF0000,1,0,10,1,Arial,b" at bounding box center [176, 185] width 245 height 14
click at [190, 186] on input "N*limit min,FF0000,1,0,10,1,Arial,b|N*limit min,FF0000,2,0,10,1,Arial,b" at bounding box center [176, 185] width 245 height 14
click at [66, 185] on input "N*limit min,FF0000,1,0,10,1,Arial,b|N*limit min,FF0000,2,0,10,1,Arial,b" at bounding box center [176, 185] width 245 height 14
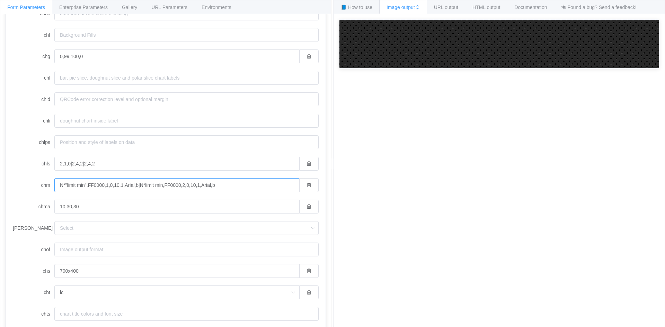
drag, startPoint x: 139, startPoint y: 185, endPoint x: 378, endPoint y: 191, distance: 239.1
click at [370, 192] on div "Form Parameters Enterprise Parameters Gallery URL Parameters Environments API E…" at bounding box center [332, 163] width 665 height 327
click at [584, 196] on div "How to maximize Image Charts in 3 steps Read the step-by-step guide to the Imag…" at bounding box center [499, 176] width 331 height 324
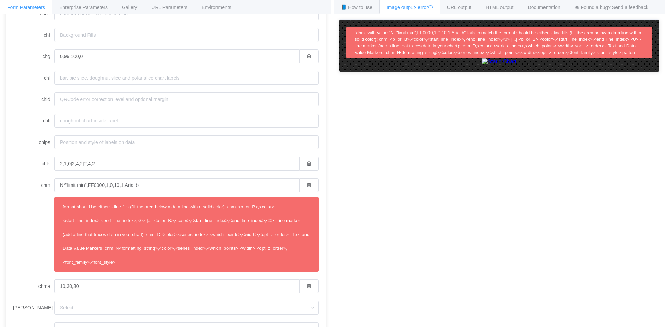
scroll to position [322, 0]
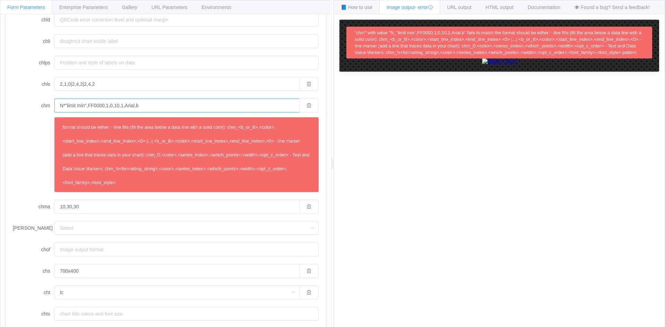
click at [66, 106] on input "N*"limit min",FF0000,1,0,10,1,Arial,b" at bounding box center [176, 106] width 245 height 14
click at [150, 107] on input "N*"limit min",FF0000,1,0,10,1,Arial,b" at bounding box center [176, 106] width 245 height 14
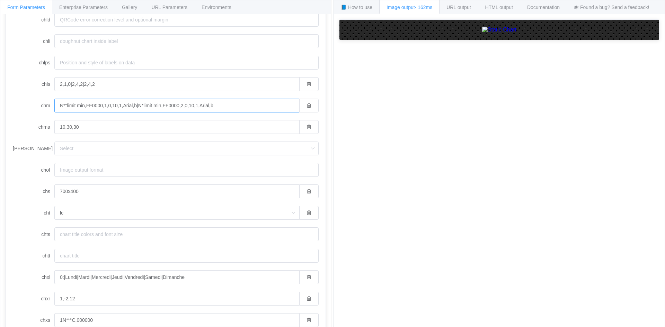
scroll to position [242, 0]
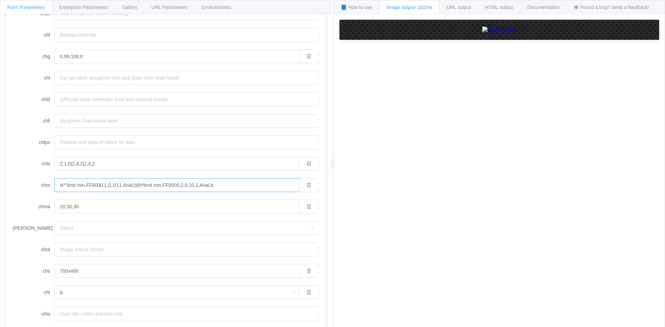
drag, startPoint x: 137, startPoint y: 187, endPoint x: 249, endPoint y: 189, distance: 112.2
click at [249, 189] on input "N*"limit min,FF0000,1,0,10,1,Arial,b|N*limit min,FF0000,2,0,10,1,Arial,b" at bounding box center [176, 185] width 245 height 14
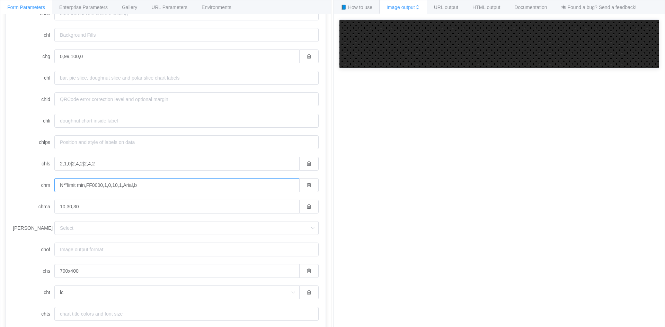
click at [112, 186] on input "N*"limit min,FF0000,1,0,10,1,Arial,b" at bounding box center [176, 185] width 245 height 14
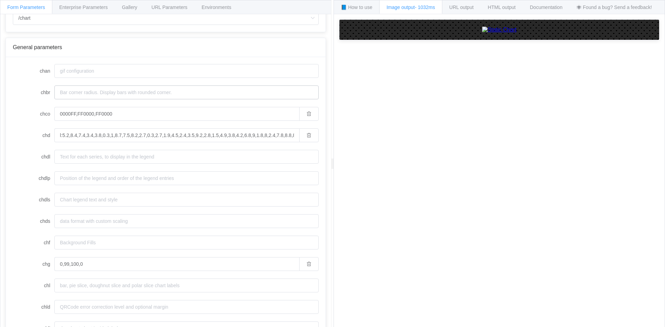
scroll to position [173, 0]
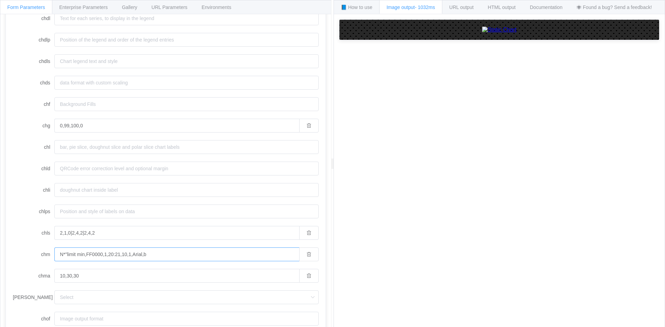
click at [119, 255] on input "N*"limit min,FF0000,1,20:21,10,1,Arial,b" at bounding box center [176, 255] width 245 height 14
click at [68, 260] on input "N*"limit min,FF0000,1,167,10,1,Arial,b" at bounding box center [176, 255] width 245 height 14
click at [69, 255] on input "N*"limit min,FF0000,1,167,10,1,Arial,b" at bounding box center [176, 255] width 245 height 14
click at [68, 257] on input "N*"limit min,FF0000,1,167,10,1,Arial,b" at bounding box center [176, 255] width 245 height 14
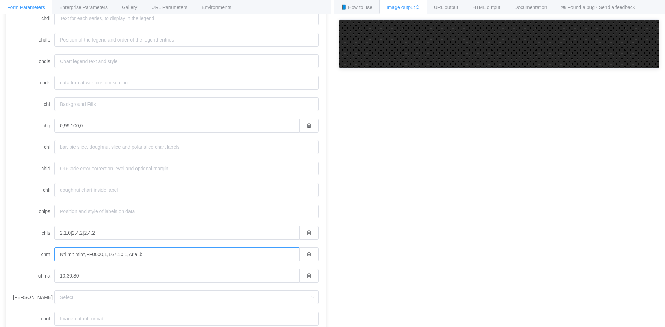
scroll to position [253, 0]
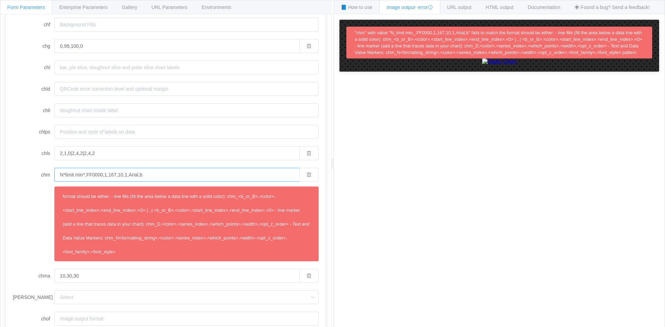
click at [123, 174] on input "N*limit min*,FF0000,1,167,10,1,Arial,b" at bounding box center [176, 175] width 245 height 14
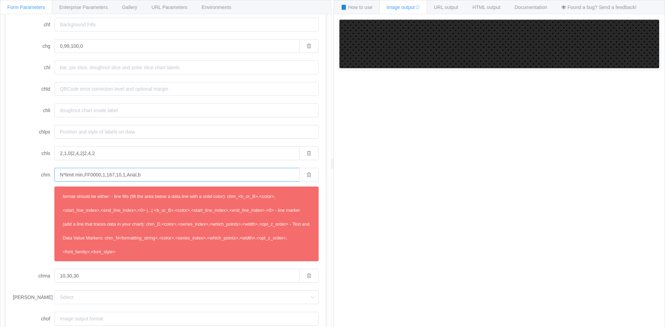
scroll to position [173, 0]
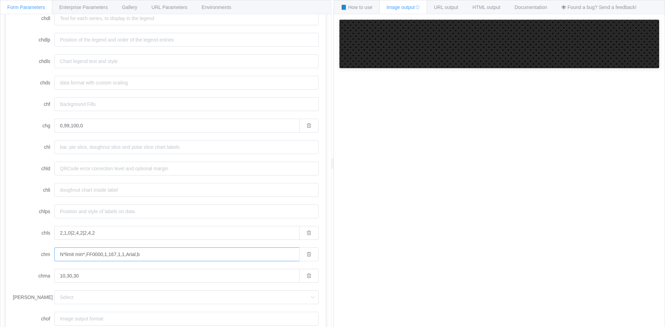
scroll to position [253, 0]
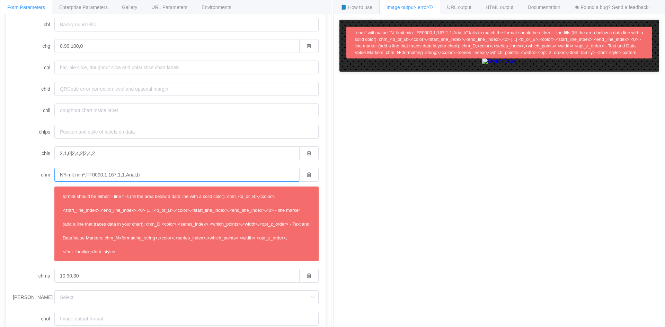
drag, startPoint x: 115, startPoint y: 177, endPoint x: 200, endPoint y: 177, distance: 84.5
click at [200, 177] on input "N*limit min*,FF0000,1,167,1,1,Arial,b" at bounding box center [176, 175] width 245 height 14
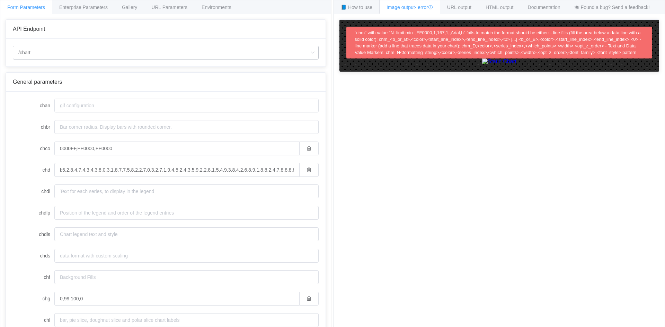
type input "N*limit min*,FF0000,1,167,1,,Arial,b"
click at [167, 56] on input "/chart" at bounding box center [166, 53] width 306 height 14
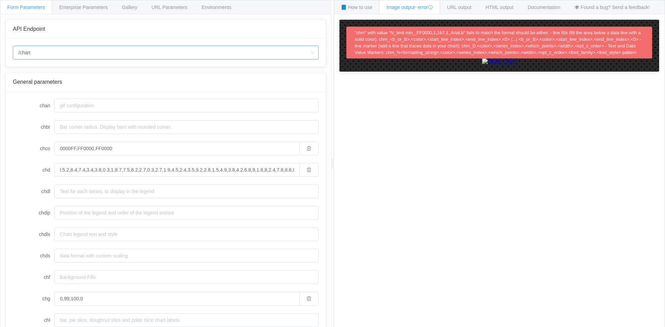
click at [145, 57] on input "/chart" at bounding box center [166, 53] width 306 height 14
click at [96, 85] on li "/chart.js/2.8.0" at bounding box center [165, 84] width 305 height 12
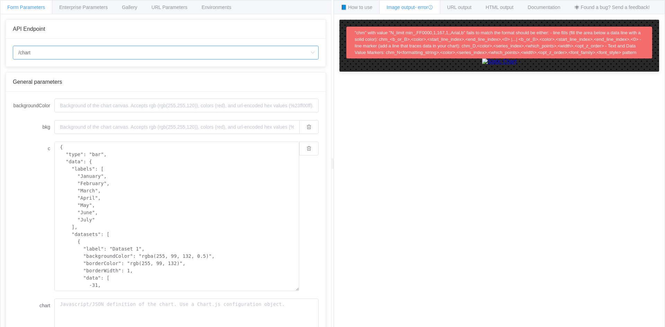
type input "/chart.js/2.8.0"
type input "white"
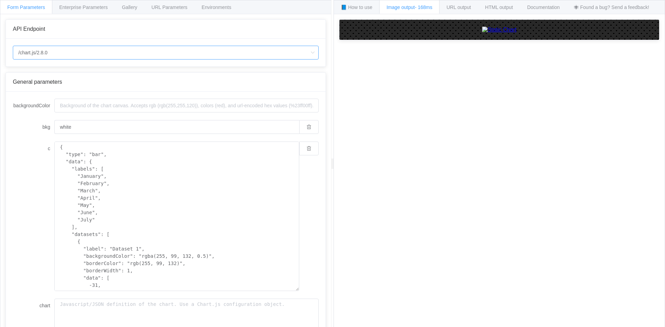
type input "/chart"
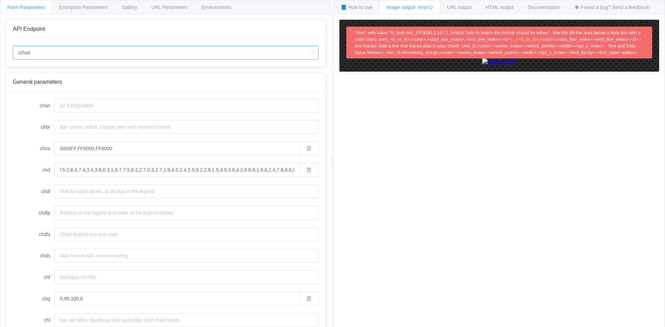
click at [139, 54] on input "/chart" at bounding box center [166, 53] width 306 height 14
click at [91, 85] on li "/chart.js/2.8.0" at bounding box center [165, 84] width 305 height 12
type input "/chart.js/2.8.0"
type input "white"
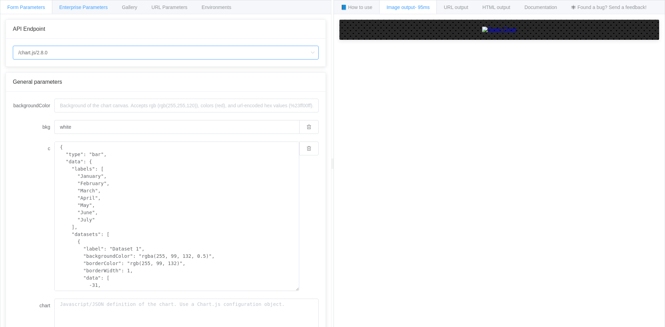
type input "/chart"
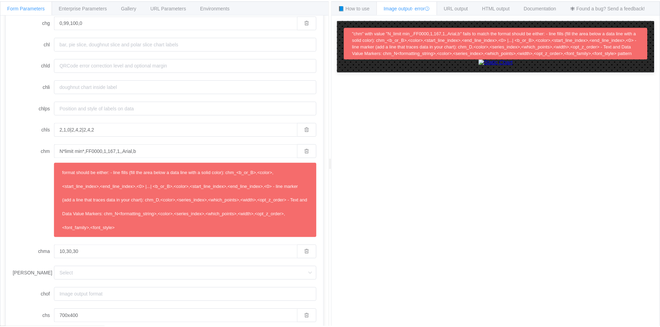
scroll to position [277, 0]
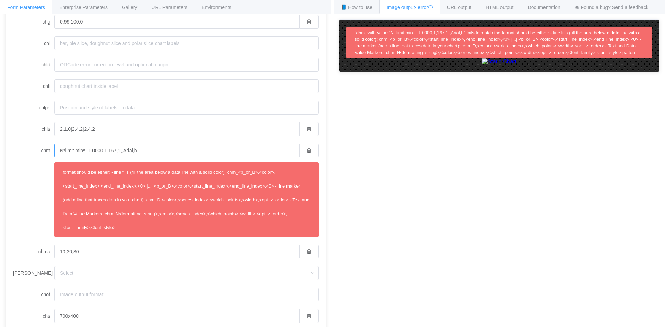
drag, startPoint x: 160, startPoint y: 150, endPoint x: 50, endPoint y: 154, distance: 110.2
click at [50, 154] on div "chm N*limit min*,FF0000,1,167,1,,Arial,b format should be either: - line fills …" at bounding box center [166, 191] width 306 height 94
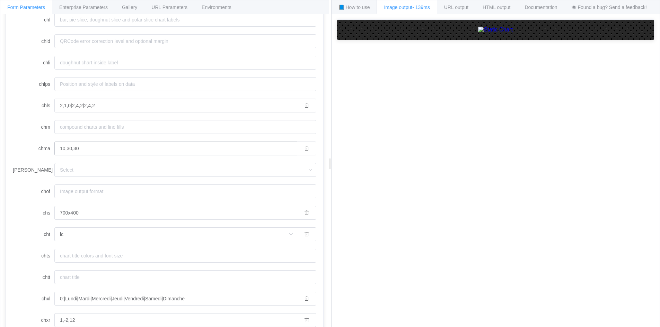
scroll to position [312, 0]
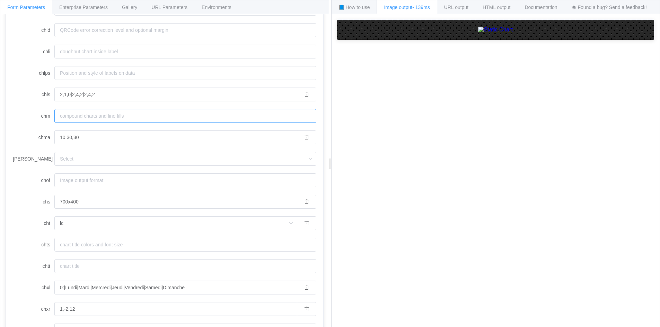
click at [119, 120] on input "chm" at bounding box center [185, 116] width 262 height 14
paste input "t:Max Limit,FF0000,1,0.5,10|t:Min Limit,FF0000,1,0.5,5"
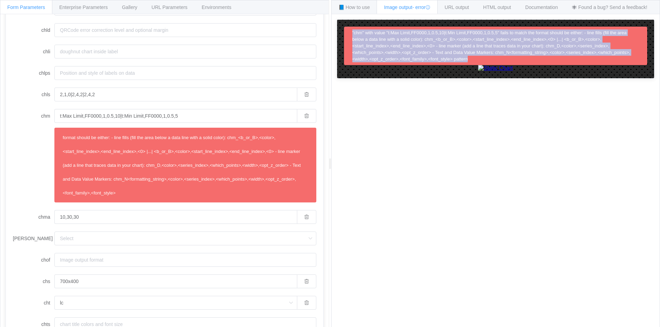
drag, startPoint x: 475, startPoint y: 59, endPoint x: 338, endPoint y: 29, distance: 139.2
click at [338, 29] on div ""chm" with value "t:Max Limit,FF0000,1,0.5,10|t:Min Limit,FF0000,1,0.5,5" fails…" at bounding box center [495, 49] width 317 height 59
copy span ""chm" with value "t:Max Limit,FF0000,1,0.5,10|t:Min Limit,FF0000,1,0.5,5" fails…"
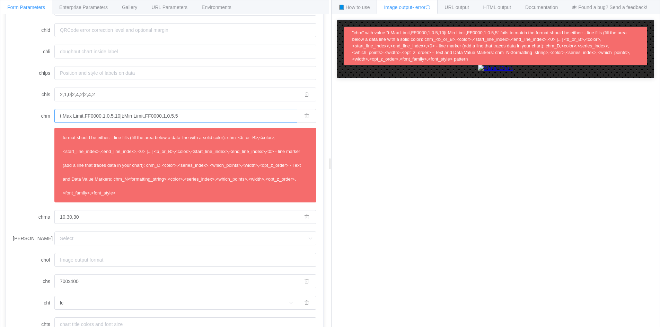
click at [119, 117] on input "t:Max Limit,FF0000,1,0.5,10|t:Min Limit,FF0000,1,0.5,5" at bounding box center [175, 116] width 242 height 14
drag, startPoint x: 120, startPoint y: 115, endPoint x: 188, endPoint y: 119, distance: 68.0
click at [188, 119] on input "t:Max Limit,FF0000,1,0.5,10|t:Min Limit,FF0000,1,0.5,5" at bounding box center [175, 116] width 242 height 14
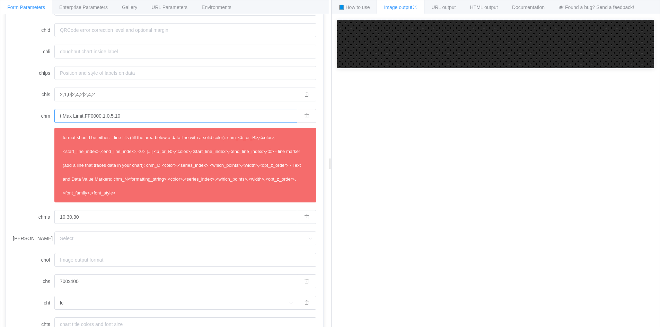
click at [64, 114] on input "t:Max Limit,FF0000,1,0.5,10" at bounding box center [175, 116] width 242 height 14
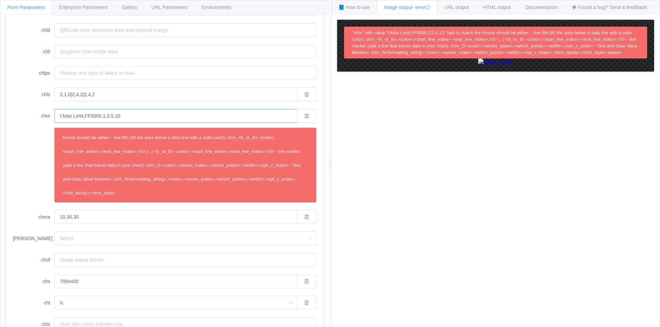
drag, startPoint x: 170, startPoint y: 116, endPoint x: 161, endPoint y: 115, distance: 9.1
click at [161, 116] on input "t:Max Limit,FF0000,1,0.5,10" at bounding box center [175, 116] width 242 height 14
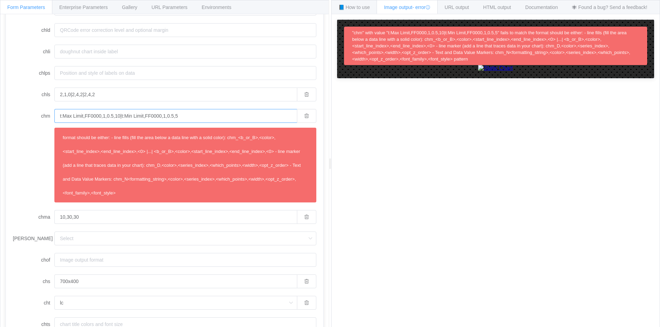
paste input "Limit%20Min,FF0000,1,0,12,,,::-5|tLimit%20Max,FF0000,2,0,12,,,::-"
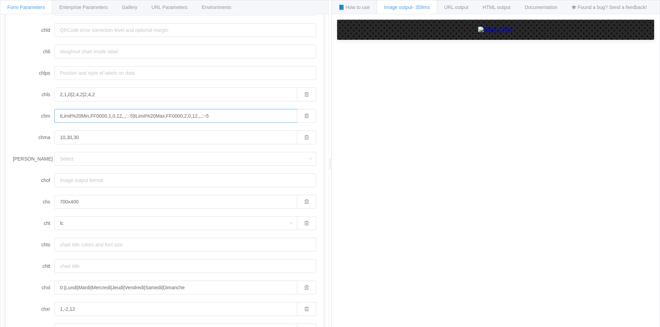
click at [106, 116] on input "tLimit%20Min,FF0000,1,0,12,,,::-5|tLimit%20Max,FF0000,2,0,12,,,::-5" at bounding box center [175, 116] width 242 height 14
drag, startPoint x: 84, startPoint y: 116, endPoint x: 69, endPoint y: 114, distance: 15.7
click at [69, 114] on input "tLimit%20Min,FF0000,1,0,12,,,::-5|tLimit%20Max,FF0000,2,0,12,,,::-5" at bounding box center [175, 116] width 242 height 14
click at [95, 114] on input "tLimit%20Min,FF0000,1,0,12,,,::-5|tLimit%20Max,FF0000,2,0,12,,,::-5" at bounding box center [175, 116] width 242 height 14
drag, startPoint x: 133, startPoint y: 116, endPoint x: 234, endPoint y: 118, distance: 101.5
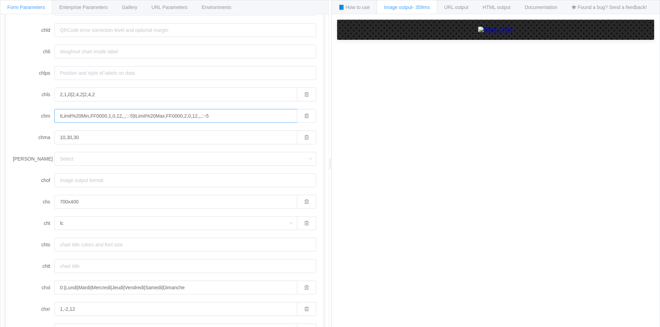
click at [234, 118] on input "tLimit%20Min,FF0000,1,0,12,,,::-5|tLimit%20Max,FF0000,2,0,12,,,::-5" at bounding box center [175, 116] width 242 height 14
click at [80, 116] on input "tLimit%20Min,FF0000,1,0,12,,,::-5" at bounding box center [175, 116] width 242 height 14
click at [82, 115] on input "tLimit%20Min,FF0000,1,0,12,,,::-5" at bounding box center [175, 116] width 242 height 14
click at [105, 117] on input "tLimitMin,FF0000,1,0,12,,,::-5" at bounding box center [175, 116] width 242 height 14
click at [114, 115] on input "tLimitMin,FF0000,1,20,12,,,::-5" at bounding box center [175, 116] width 242 height 14
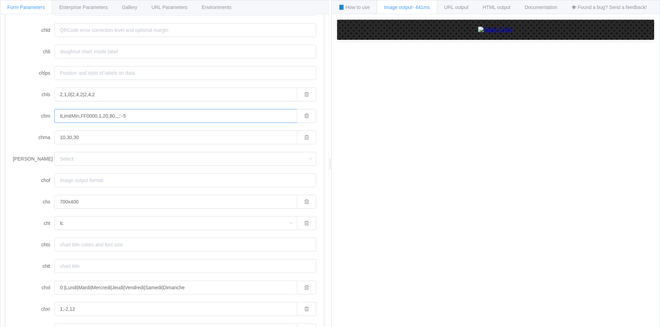
click at [101, 117] on input "tLimitMin,FF0000,1,20,80,,,::-5" at bounding box center [175, 116] width 242 height 14
click at [62, 117] on input "tLimitMin,FF0000,1,20,80,,,::-5" at bounding box center [175, 116] width 242 height 14
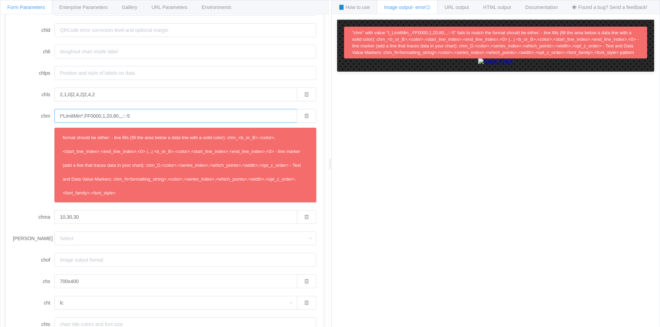
click at [83, 114] on input "t*LimitMin*,FF0000,1,20,80,,,::-5" at bounding box center [175, 116] width 242 height 14
drag, startPoint x: 83, startPoint y: 115, endPoint x: 48, endPoint y: 115, distance: 34.3
click at [48, 115] on div "chm t*LimitMin*,FF0000,1,20,80,,,::-5 format should be either: - line fills (fi…" at bounding box center [164, 156] width 303 height 94
click at [87, 117] on input "t*LimitMin*,FF0000,1,20,80,,,::-5" at bounding box center [175, 116] width 242 height 14
drag, startPoint x: 83, startPoint y: 117, endPoint x: 37, endPoint y: 116, distance: 46.4
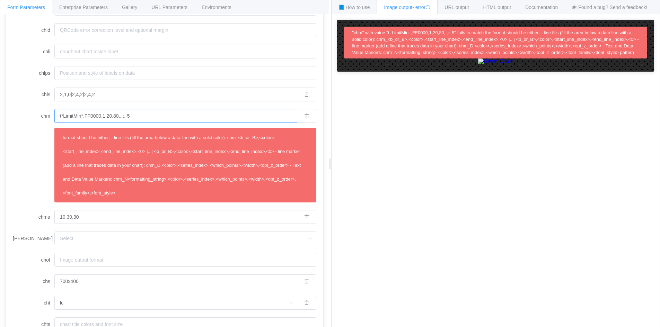
click at [37, 116] on div "chm t*LimitMin*,FF0000,1,20,80,,,::-5 format should be either: - line fills (fi…" at bounding box center [164, 156] width 303 height 94
click at [73, 116] on input "N*limit,FF0000,1,20,80,,,::-5" at bounding box center [175, 116] width 242 height 14
drag, startPoint x: 74, startPoint y: 116, endPoint x: 49, endPoint y: 117, distance: 24.9
click at [49, 117] on div "chm N*limit,FF0000,1,20,80,,,::-5 format should be either: - line fills (fill t…" at bounding box center [164, 156] width 303 height 94
click at [61, 115] on input "**text,FF0000,1,20,80,,,::-5" at bounding box center [175, 116] width 242 height 14
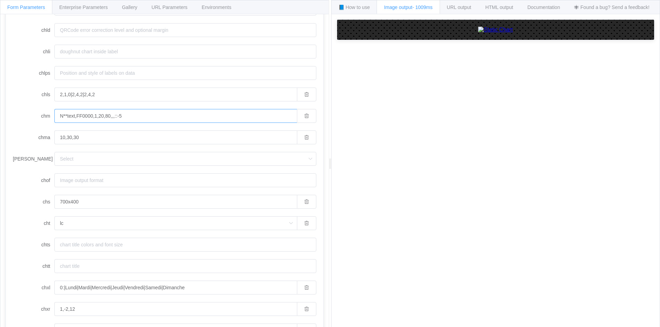
click at [104, 115] on input "N**text,FF0000,1,20,80,,,::-5" at bounding box center [175, 116] width 242 height 14
click at [103, 115] on input "N**text,FF0000,1,20,80,,,::-5" at bounding box center [175, 116] width 242 height 14
click at [102, 120] on input "N**text,FF0000,1,20,80,,,::-5" at bounding box center [175, 116] width 242 height 14
drag, startPoint x: 103, startPoint y: 116, endPoint x: 99, endPoint y: 116, distance: 3.9
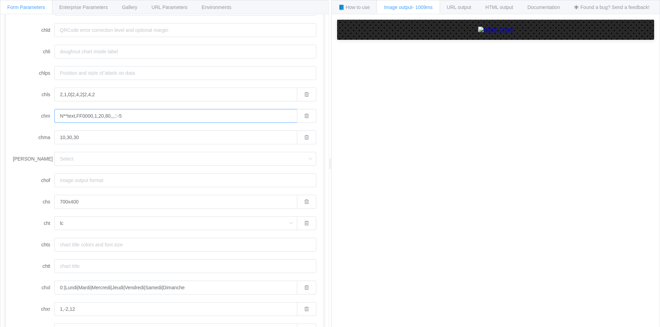
click at [99, 116] on input "N**text,FF0000,1,20,80,,,::-5" at bounding box center [175, 116] width 242 height 14
click at [73, 116] on input "N**text,FF0000,1,-1,80,,,::-5" at bounding box center [175, 116] width 242 height 14
click at [67, 117] on input "N**text,FF0000,1,-1,80,,,::-5" at bounding box center [175, 116] width 242 height 14
click at [65, 117] on input "N**text,FF0000,1,-1,80,,,::-5" at bounding box center [175, 116] width 242 height 14
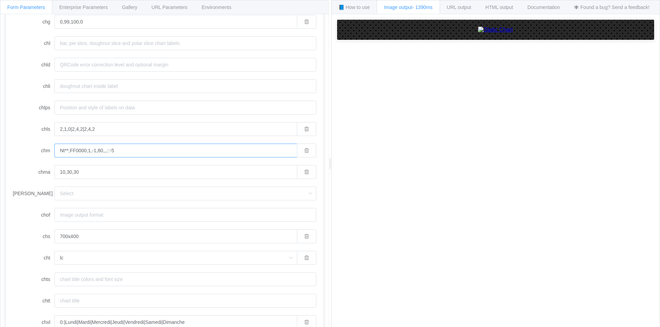
scroll to position [312, 0]
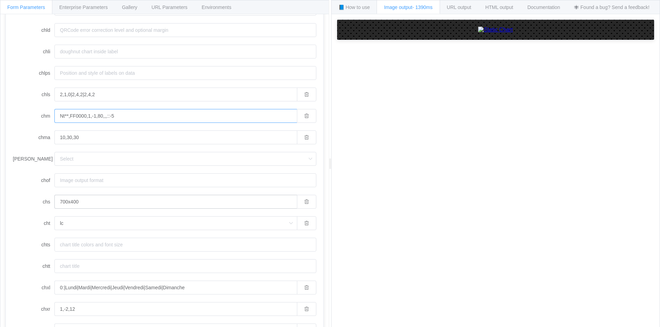
type input "Nt**,FF0000,1,-1,80,,,::-5"
drag, startPoint x: 68, startPoint y: 201, endPoint x: 57, endPoint y: 200, distance: 10.8
click at [57, 200] on input "700x400" at bounding box center [175, 202] width 242 height 14
type input "999x400"
click at [67, 116] on input "Nt**,FF0000,1,-1,80,,,::-5" at bounding box center [175, 116] width 242 height 14
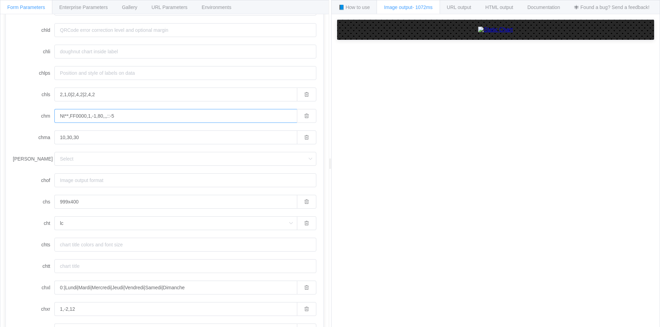
click at [65, 114] on input "Nt**,FF0000,1,-1,80,,,::-5" at bounding box center [175, 116] width 242 height 14
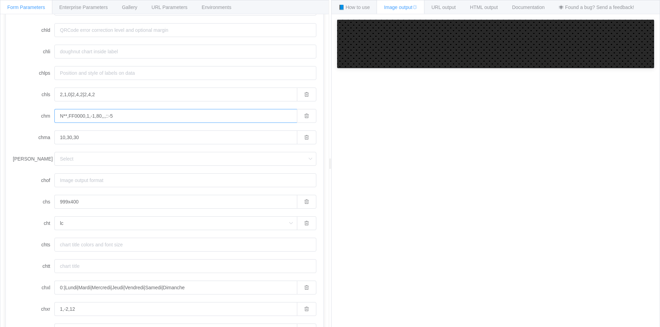
click at [100, 117] on input "N**,FF0000,1,-1,80,,,::-5" at bounding box center [175, 116] width 242 height 14
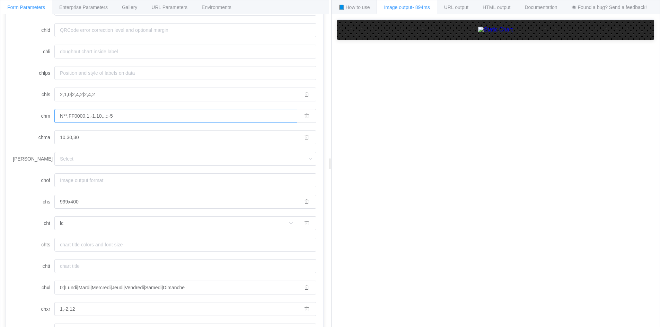
click at [95, 116] on input "N**,FF0000,1,-1,10,,,::-5" at bounding box center [175, 116] width 242 height 14
click at [97, 117] on input "N**,FF0000,1,-1,10,,,::-5" at bounding box center [175, 116] width 242 height 14
drag, startPoint x: 66, startPoint y: 116, endPoint x: 54, endPoint y: 117, distance: 12.5
click at [54, 117] on div "chm N**,FF0000,1,-1,10,,,::-5" at bounding box center [164, 116] width 303 height 14
drag, startPoint x: 67, startPoint y: 117, endPoint x: 57, endPoint y: 118, distance: 9.0
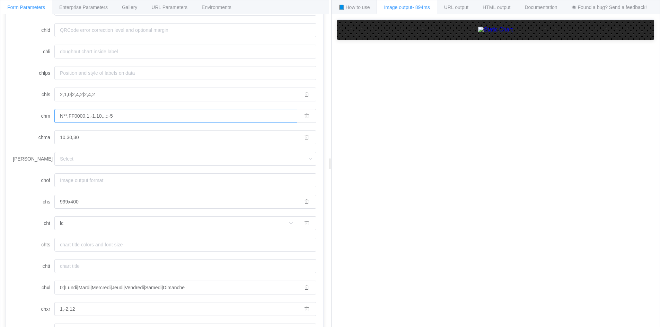
click at [58, 118] on input "N**,FF0000,1,-1,10,,,::-5" at bounding box center [175, 116] width 242 height 14
click at [90, 117] on input "N,FF0000,1,-1,10,,,::-5" at bounding box center [175, 116] width 242 height 14
click at [91, 115] on input "N,FF0000,1,-1,10,,,::-5" at bounding box center [175, 116] width 242 height 14
click at [65, 115] on input "N,FF0000,1,5,10,,,::-5" at bounding box center [175, 116] width 242 height 14
click at [137, 123] on form "chan chbr chco 0000FF,FF0000,FF0000 chd chdl chdlp chdls chds chf chg 0,99,100,…" at bounding box center [164, 94] width 303 height 615
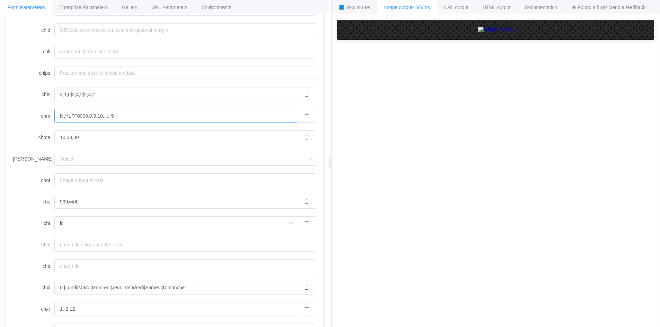
click at [137, 120] on input "Nt**t,FF0000,0,5,10,,,::-5" at bounding box center [175, 116] width 242 height 14
paste input "tLimit%20Min,FF0000,1,0,12"
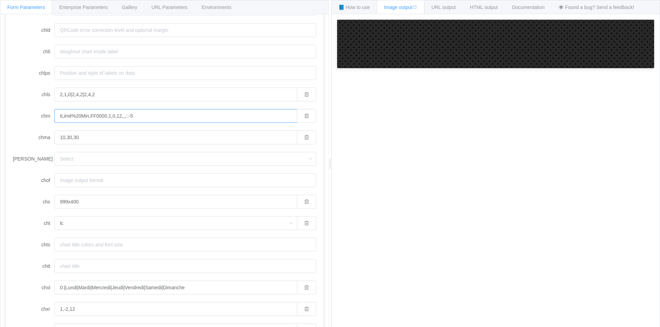
drag, startPoint x: 88, startPoint y: 116, endPoint x: 59, endPoint y: 116, distance: 29.8
click at [59, 116] on input "tLimit%20Min,FF0000,1,0,12,,,::-5" at bounding box center [175, 116] width 242 height 14
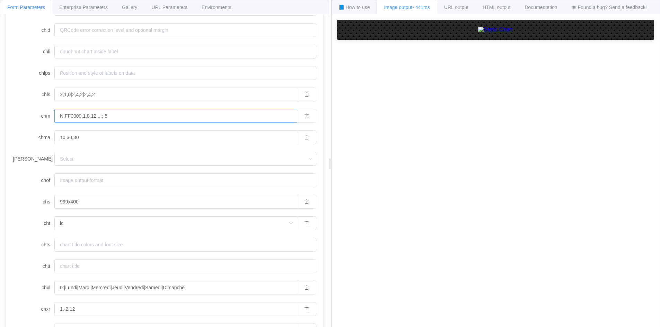
type input "N,FF0000,1,0,12,,,::-5"
drag, startPoint x: 139, startPoint y: 116, endPoint x: 30, endPoint y: 115, distance: 108.4
click at [30, 115] on div "chm N,FF0000,1,0,12,,,::-5" at bounding box center [164, 116] width 303 height 14
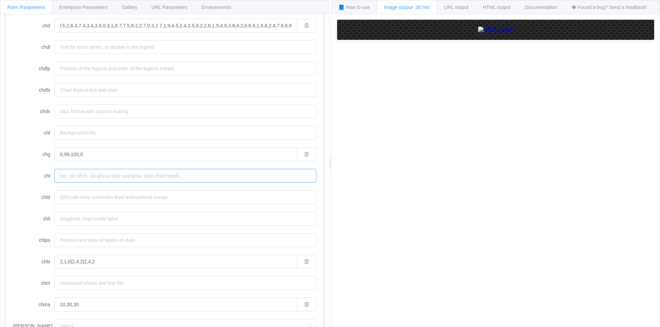
click at [171, 178] on input "chl" at bounding box center [185, 176] width 262 height 14
click at [59, 175] on input "asas" at bounding box center [175, 176] width 242 height 14
click at [98, 181] on input "|||||||||||||||||||||||||||||||||||||||||||||||||||||||||||||||||||||||||||||||…" at bounding box center [175, 176] width 242 height 14
paste input "|||||||||||||||||||||||||||||||||||||||||||||||||||||||||||||||||||||||||||||||…"
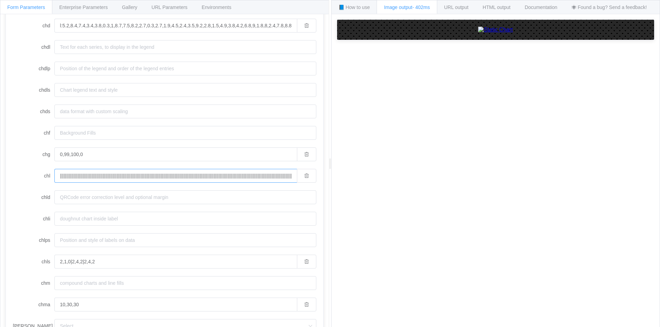
scroll to position [0, 470]
click at [117, 189] on form "chan chbr chco 0000FF,FF0000,FF0000 chd chdl chdlp chdls chds chf chg 0,99,100,…" at bounding box center [164, 261] width 303 height 615
click at [120, 193] on input "chld" at bounding box center [185, 198] width 262 height 14
drag, startPoint x: 135, startPoint y: 178, endPoint x: 0, endPoint y: 177, distance: 134.7
click at [0, 177] on div "Form Parameters Enterprise Parameters Gallery URL Parameters Environments API E…" at bounding box center [164, 164] width 329 height 328
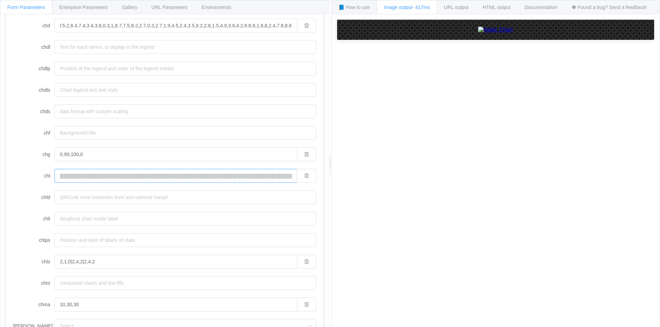
click at [213, 176] on input "|||||||||||||||||||||||||||||||||||||||||||||||||||||||||||||||||||||||||||||||…" at bounding box center [175, 176] width 242 height 14
drag, startPoint x: 140, startPoint y: 179, endPoint x: 133, endPoint y: 179, distance: 7.6
click at [133, 179] on input "|||||||||||||||||||||||||||||||||||||||||||||||||||||||||||||||||||||||||||||||…" at bounding box center [175, 176] width 242 height 14
click at [152, 234] on input "chlps" at bounding box center [185, 240] width 262 height 14
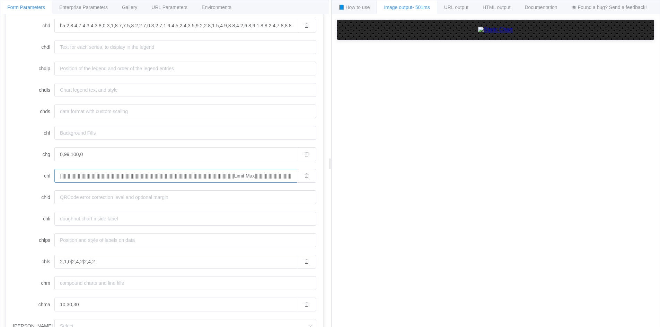
scroll to position [0, 451]
drag, startPoint x: 271, startPoint y: 172, endPoint x: 216, endPoint y: 177, distance: 55.6
click at [205, 176] on input "|||||||||||||||||||||||||||||||||||||||||||||||||||||||||||||||||||||||||||||||…" at bounding box center [175, 176] width 242 height 14
click at [228, 177] on input "|||||||||||||||||||||||||||||||||||||||||||||||||||||||||||||||||||||||||||||||…" at bounding box center [175, 176] width 242 height 14
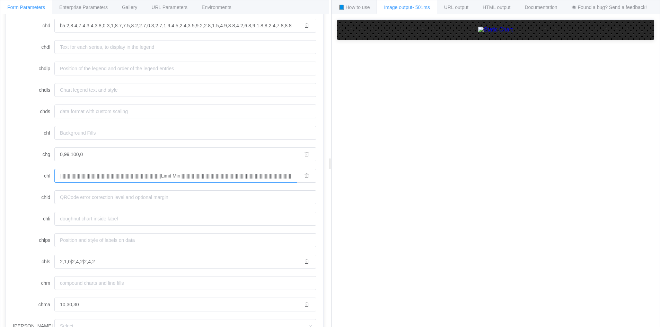
drag, startPoint x: 158, startPoint y: 176, endPoint x: 225, endPoint y: 180, distance: 67.0
click at [225, 180] on input "|||||||||||||||||||||||||||||||||||||||||||||||||||||||||||||||||||||||||||||||…" at bounding box center [175, 176] width 242 height 14
click at [169, 182] on input "|||||||||||||||||||||||||||||||||||||||||||||||||||||||||||||||||||||||||||||||…" at bounding box center [175, 176] width 242 height 14
drag, startPoint x: 162, startPoint y: 176, endPoint x: 0, endPoint y: 177, distance: 161.8
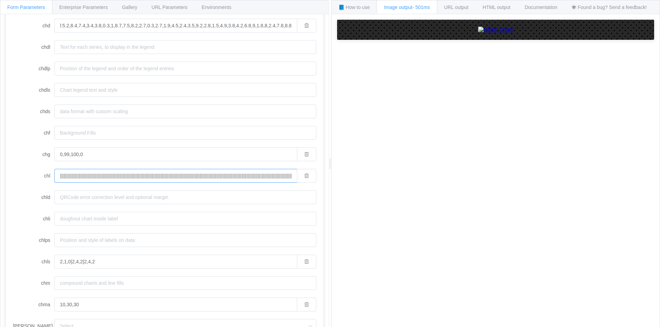
click at [0, 177] on div "Form Parameters Enterprise Parameters Gallery URL Parameters Environments API E…" at bounding box center [164, 164] width 329 height 328
click at [156, 178] on input "|||||||||||||||||||||||||||||||||||||||||||||||||||||||||||||||||||||||||||||||…" at bounding box center [175, 176] width 242 height 14
drag, startPoint x: 156, startPoint y: 178, endPoint x: 2, endPoint y: 180, distance: 153.1
click at [2, 180] on div "API Endpoint /chart General parameters chan chbr chco 0000FF,FF0000,FF0000 chd …" at bounding box center [164, 176] width 328 height 324
click at [157, 178] on input "|||||||||||||||||||||||||||||||||||||||||||||||||||||||||||||||||||||||||||||||…" at bounding box center [175, 176] width 242 height 14
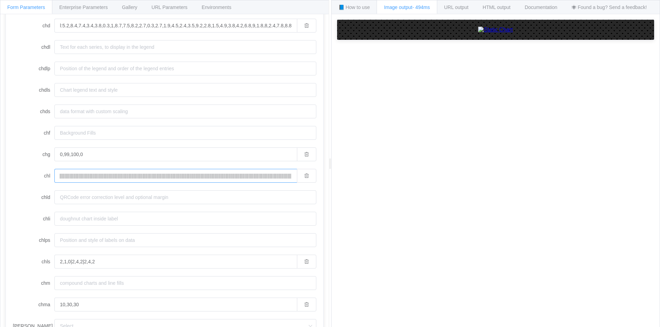
scroll to position [0, 171]
drag, startPoint x: 172, startPoint y: 179, endPoint x: 259, endPoint y: 182, distance: 87.3
click at [259, 182] on input "|||||||||||||||||||||||||||||||||||||||||||||||||||||||||||||||||||||||||||||||…" at bounding box center [175, 176] width 242 height 14
click at [219, 180] on input "|||||||||||||||||||||||||||||||||||||||||||||||||||||||||||||||||||||||||||||||…" at bounding box center [175, 176] width 242 height 14
click at [208, 178] on input "|||||||||||||||||||||||||||||||||||||||||||||||||||||||||||||||||||||||||||||||…" at bounding box center [175, 176] width 242 height 14
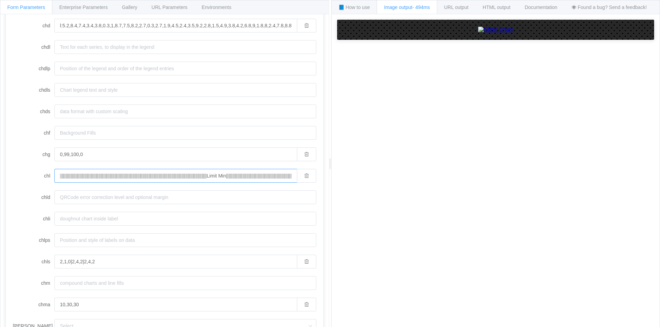
click at [206, 177] on input "|||||||||||||||||||||||||||||||||||||||||||||||||||||||||||||||||||||||||||||||…" at bounding box center [175, 176] width 242 height 14
click at [228, 176] on input "|||||||||||||||||||||||||||||||||||||||||||||||||||||||||||||||||||||||||||||||…" at bounding box center [175, 176] width 242 height 14
drag, startPoint x: 225, startPoint y: 177, endPoint x: 157, endPoint y: 182, distance: 68.1
click at [157, 182] on input "|||||||||||||||||||||||||||||||||||||||||||||||||||||||||||||||||||||||||||||||…" at bounding box center [175, 176] width 242 height 14
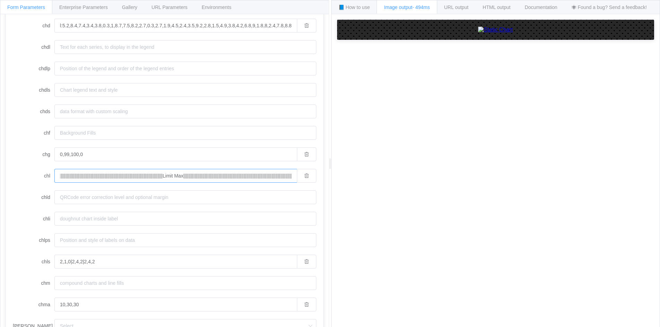
click at [177, 177] on input "|||||||||||||||||||||||||||||||||||||||||||||||||||||||||||||||||||||||||||||||…" at bounding box center [175, 176] width 242 height 14
drag, startPoint x: 179, startPoint y: 175, endPoint x: 430, endPoint y: 185, distance: 251.0
click at [426, 186] on div "Form Parameters Enterprise Parameters Gallery URL Parameters Environments API E…" at bounding box center [330, 163] width 660 height 327
click at [267, 177] on input "|||||||||||||||||||||||||||||||||||||||||||||||||||||||||||||||||||||||||||||||…" at bounding box center [175, 176] width 242 height 14
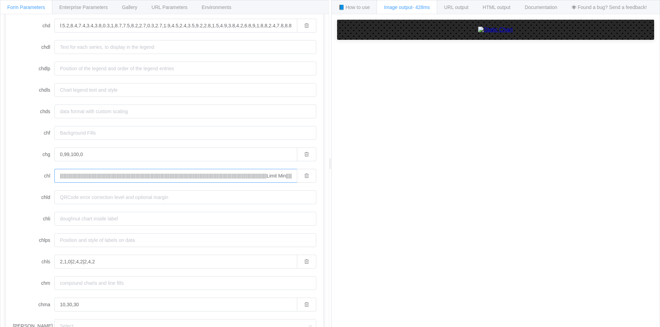
scroll to position [0, 2]
drag, startPoint x: 265, startPoint y: 177, endPoint x: 116, endPoint y: 182, distance: 149.0
click at [114, 182] on input "|||||||||||||||||||||||||||||||||||||||||||||||||||||||||||||||||||||||||||||||…" at bounding box center [175, 176] width 242 height 14
click at [178, 176] on input "|||||||||||||||||||||||||||||||||||||||||||||||||||||||||||||||||||||||||||||||…" at bounding box center [175, 176] width 242 height 14
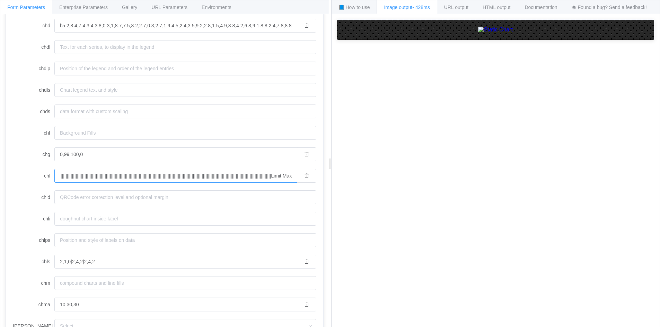
drag, startPoint x: 320, startPoint y: 176, endPoint x: 291, endPoint y: 179, distance: 28.9
click at [291, 179] on input "|||||||||||||||||||||||||||||||||||||||||||||||||||||||||||||||||||||||||||||||…" at bounding box center [175, 176] width 242 height 14
type input "|||||||||||||||||||||||||||||||||||||||||||||||||||||||||||||||||||||||||||||||…"
click at [266, 183] on form "chan chbr chco 0000FF,FF0000,FF0000 chd chdl chdlp chdls chds chf chg 0,99,100,…" at bounding box center [164, 261] width 303 height 615
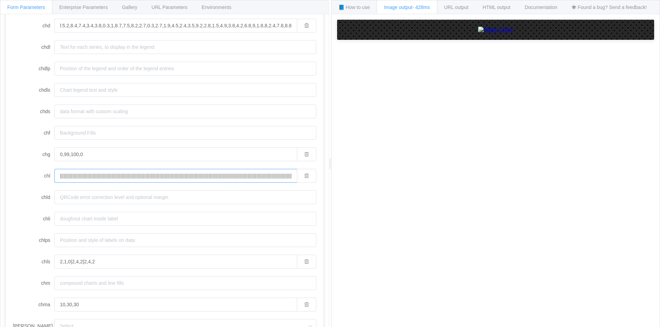
drag, startPoint x: 273, startPoint y: 177, endPoint x: 290, endPoint y: 177, distance: 17.7
click at [290, 177] on input "|||||||||||||||||||||||||||||||||||||||||||||||||||||||||||||||||||||||||||||||…" at bounding box center [175, 176] width 242 height 14
click at [157, 189] on form "chan chbr chco 0000FF,FF0000,FF0000 chd chdl chdlp chdls chds chf chg 0,99,100,…" at bounding box center [164, 261] width 303 height 615
click at [158, 197] on input "chld" at bounding box center [185, 198] width 262 height 14
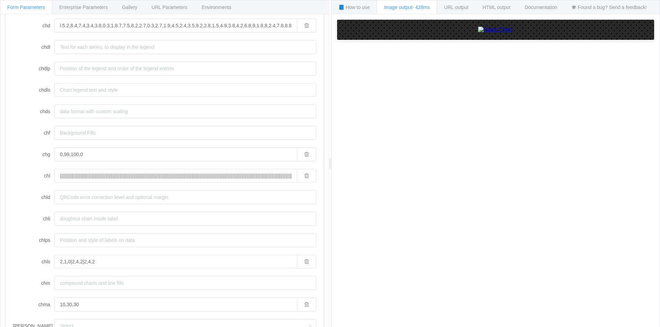
click at [38, 244] on label "chlps" at bounding box center [34, 240] width 42 height 14
click at [54, 244] on input "chlps" at bounding box center [185, 240] width 262 height 14
click at [38, 244] on label "chlps" at bounding box center [34, 240] width 42 height 14
click at [54, 244] on input "chlps" at bounding box center [185, 240] width 262 height 14
copy label "chlps"
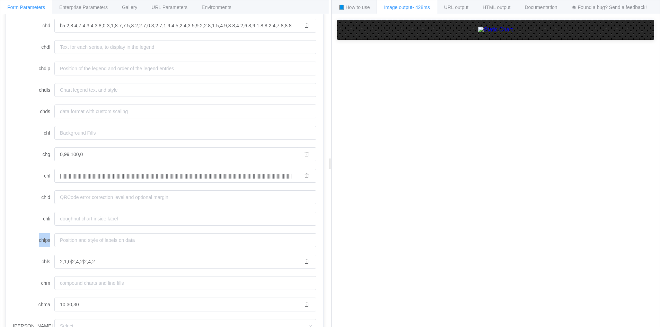
scroll to position [144, 0]
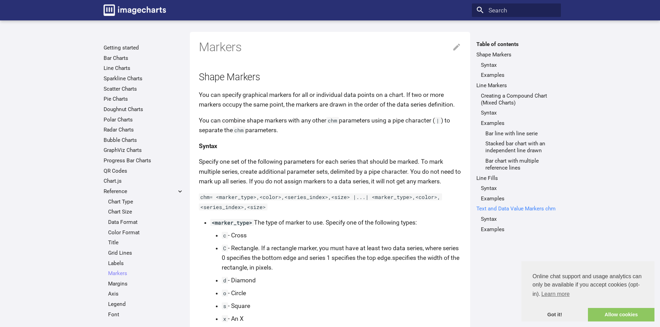
click at [519, 206] on link "Text and Data Value Markers chm" at bounding box center [516, 208] width 80 height 7
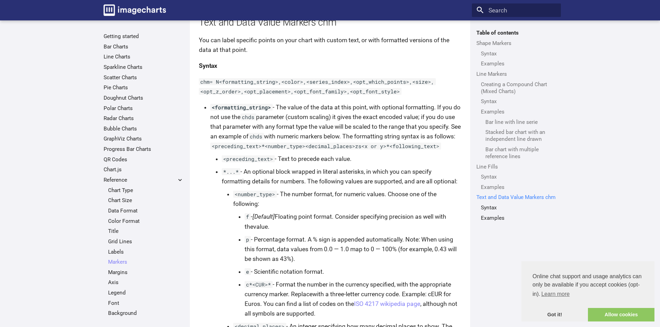
click at [518, 197] on link "Text and Data Value Markers chm" at bounding box center [516, 197] width 80 height 7
click at [497, 213] on ul "Syntax Examples" at bounding box center [516, 212] width 80 height 17
click at [497, 216] on link "Examples" at bounding box center [519, 218] width 76 height 7
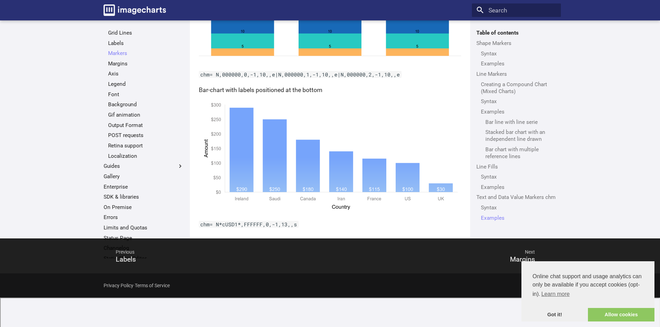
scroll to position [212, 0]
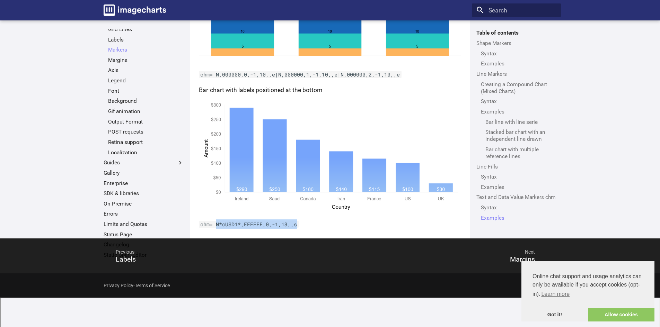
drag, startPoint x: 301, startPoint y: 253, endPoint x: 216, endPoint y: 258, distance: 84.7
click at [216, 229] on p "chm= N*cUSD1*,FFFFFF,0,-1,13,,s" at bounding box center [330, 225] width 262 height 10
copy code "N*cUSD1*,FFFFFF,0,-1,13,,s"
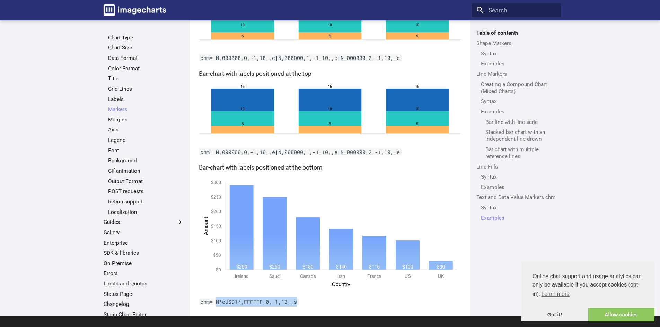
scroll to position [5123, 0]
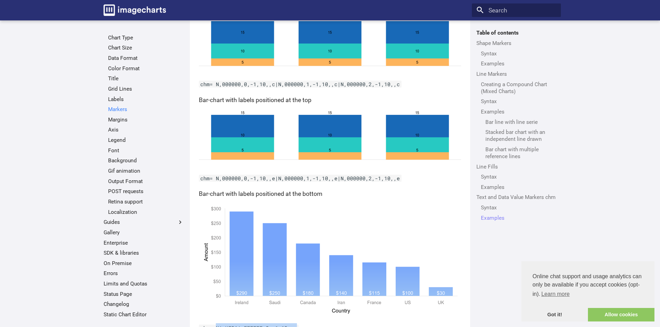
click at [124, 109] on link "Markers" at bounding box center [146, 109] width 76 height 7
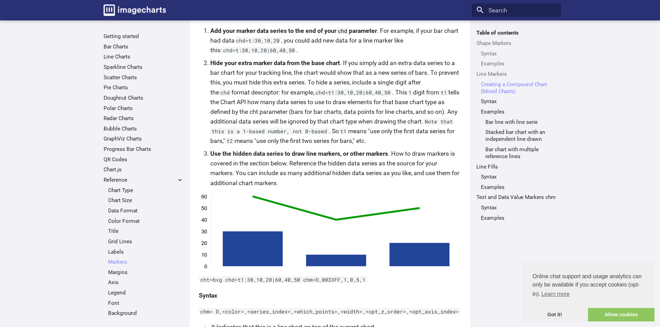
scroll to position [1005, 0]
click at [499, 198] on link "Text and Data Value Markers chm" at bounding box center [516, 197] width 80 height 7
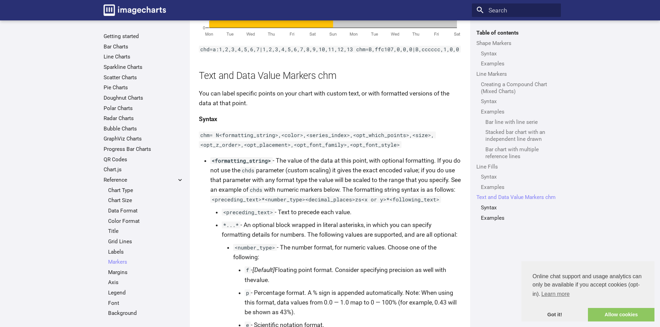
drag, startPoint x: 496, startPoint y: 195, endPoint x: 579, endPoint y: 124, distance: 108.8
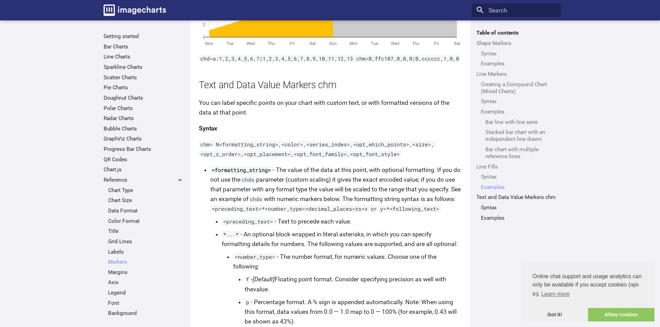
scroll to position [3789, 0]
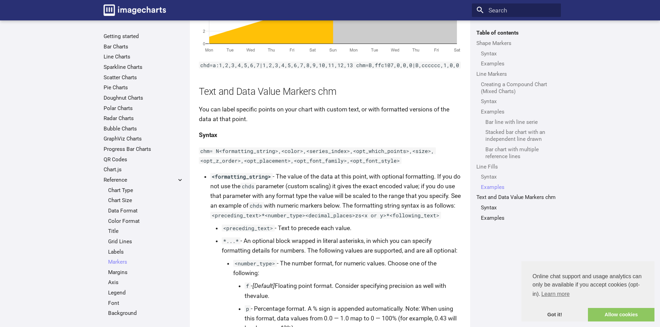
drag, startPoint x: 317, startPoint y: 64, endPoint x: 263, endPoint y: 169, distance: 118.0
click at [263, 164] on code "chm= N<formatting_string>,<color>,<series_index>,<opt_which_points>,<size>,<opt…" at bounding box center [317, 156] width 237 height 17
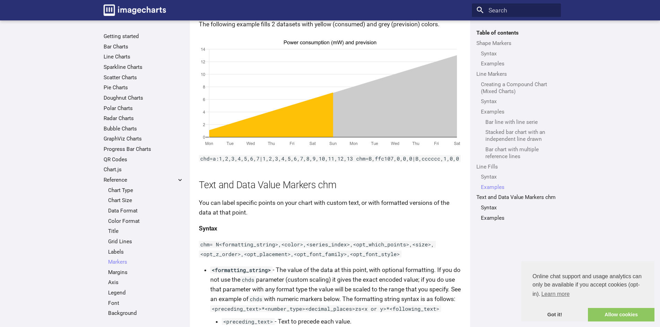
scroll to position [3685, 0]
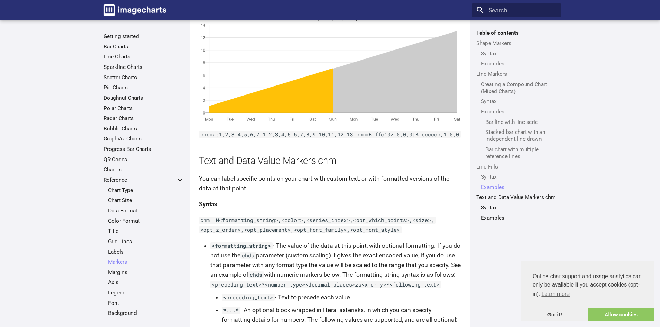
drag, startPoint x: 370, startPoint y: 230, endPoint x: 316, endPoint y: 230, distance: 54.4
click at [317, 230] on code "chm= N<formatting_string>,<color>,<series_index>,<opt_which_points>,<size>,<opt…" at bounding box center [317, 225] width 237 height 17
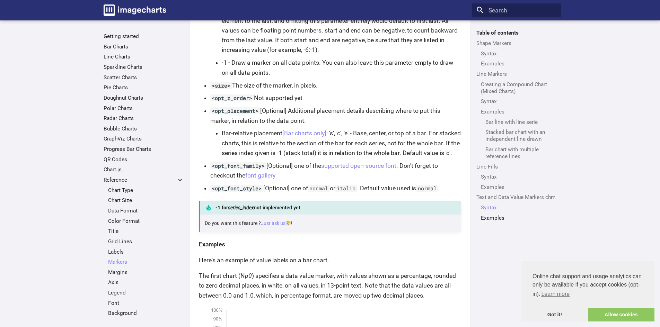
scroll to position [4378, 0]
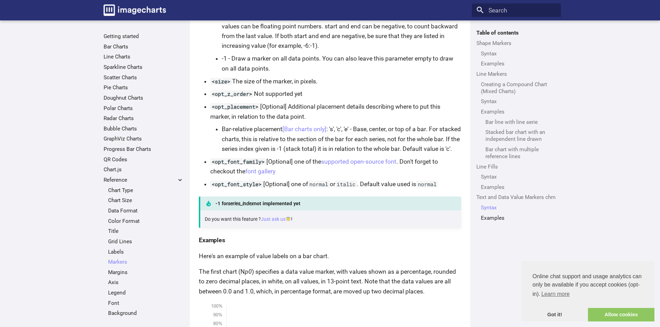
drag, startPoint x: 295, startPoint y: 58, endPoint x: 286, endPoint y: 91, distance: 34.5
click at [286, 73] on p "-1 - Draw a marker on all data points. You can also leave this parameter empty …" at bounding box center [341, 63] width 239 height 19
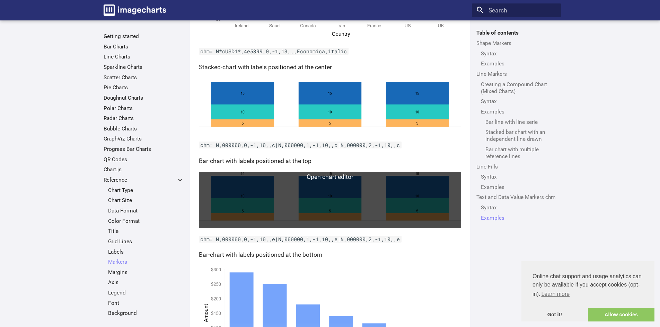
scroll to position [5105, 0]
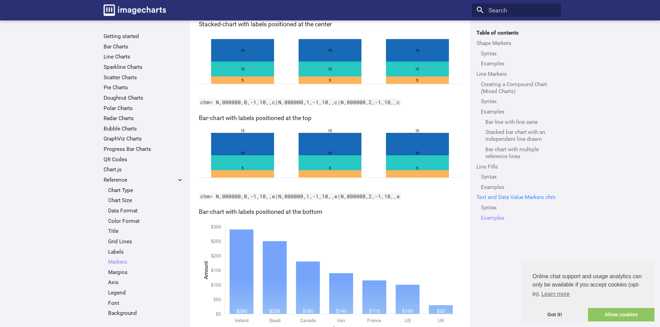
click at [497, 201] on link "Text and Data Value Markers chm" at bounding box center [516, 197] width 80 height 7
click at [497, 197] on link "Text and Data Value Markers chm" at bounding box center [516, 197] width 80 height 7
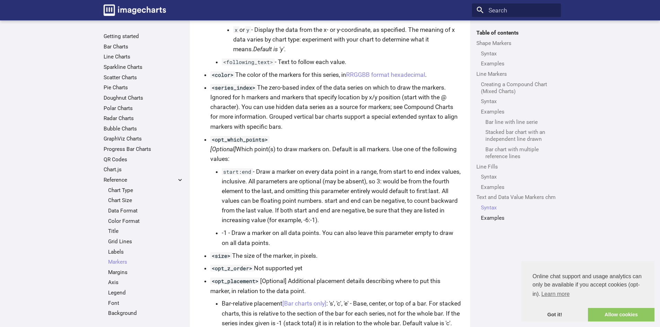
scroll to position [4239, 0]
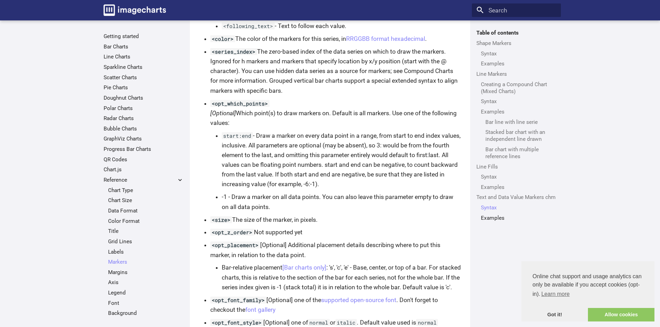
drag, startPoint x: 340, startPoint y: 45, endPoint x: 310, endPoint y: 49, distance: 31.0
click at [310, 31] on li "<following_text> - Text to follow each value." at bounding box center [341, 26] width 239 height 10
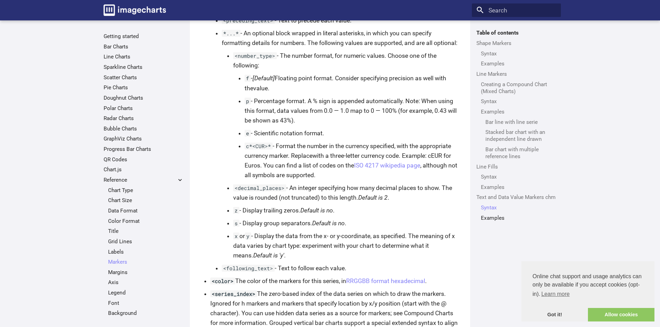
scroll to position [3962, 0]
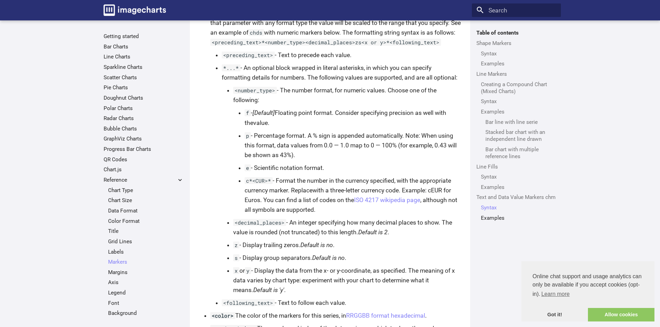
click at [276, 94] on code "<number_type>" at bounding box center [255, 90] width 44 height 7
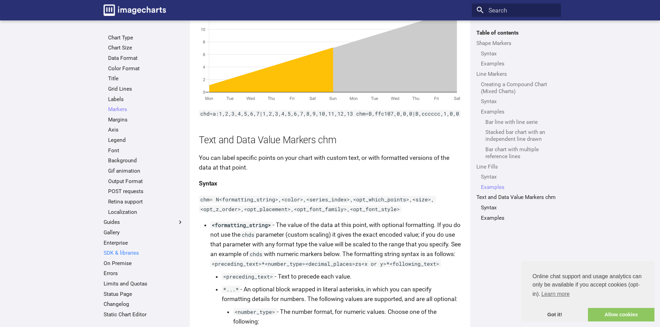
scroll to position [3804, 0]
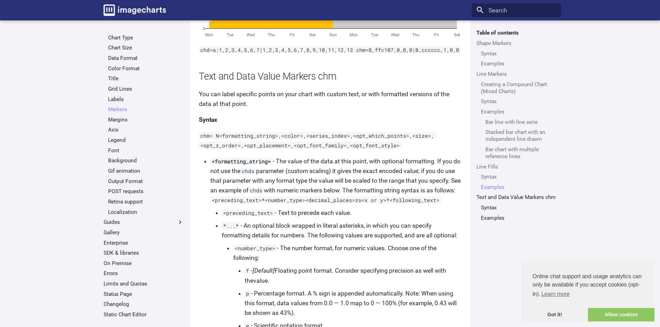
click at [175, 226] on ul "Getting started Bar Charts Line Charts Sparkline Charts Scatter Charts Pie Char…" at bounding box center [143, 99] width 89 height 438
click at [177, 224] on span at bounding box center [180, 222] width 7 height 7
click at [0, 0] on input "Guides" at bounding box center [0, 0] width 0 height 0
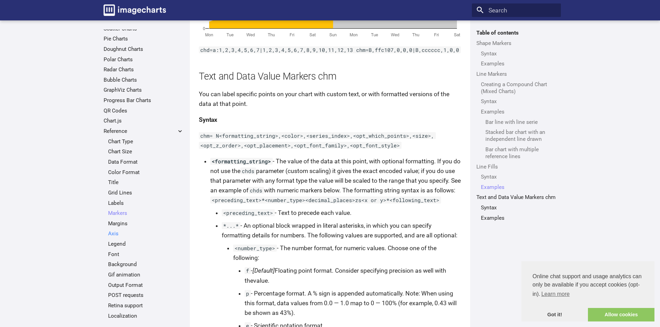
scroll to position [83, 0]
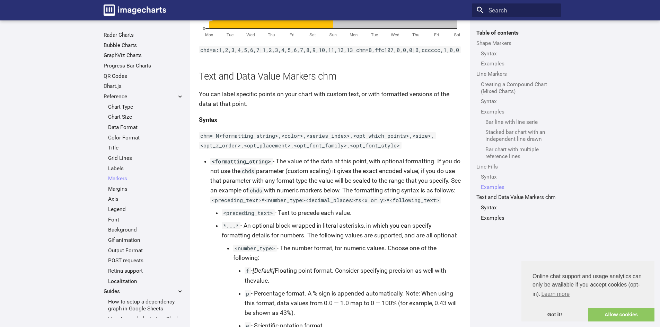
click at [108, 204] on ul "Chart Type Chart Size Data Format Color Format Title Grid Lines Labels Markers …" at bounding box center [144, 195] width 80 height 182
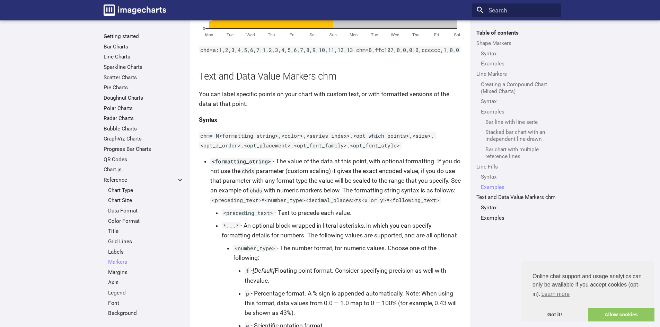
scroll to position [3735, 0]
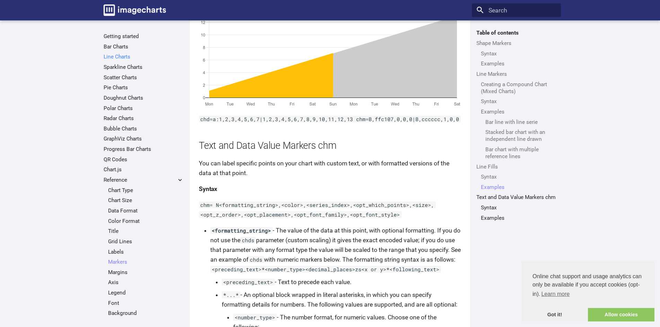
click at [120, 59] on link "Line Charts" at bounding box center [144, 56] width 80 height 7
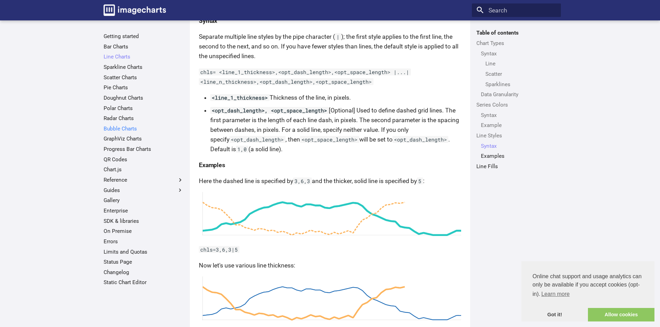
scroll to position [1712, 0]
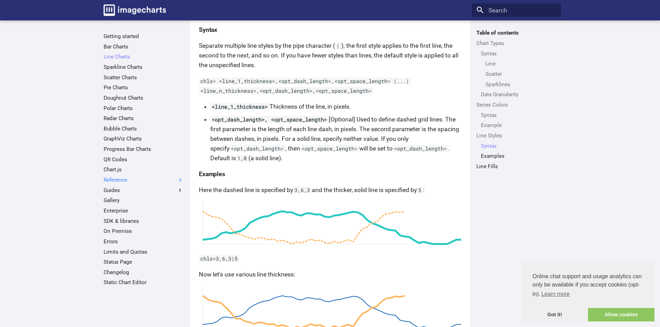
click at [149, 180] on label "Reference" at bounding box center [144, 180] width 80 height 7
click at [0, 0] on input "Reference" at bounding box center [0, 0] width 0 height 0
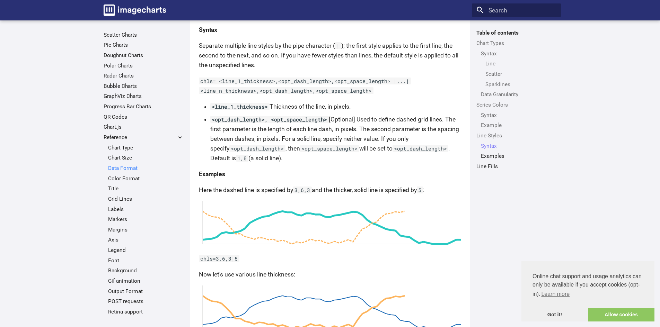
scroll to position [104, 0]
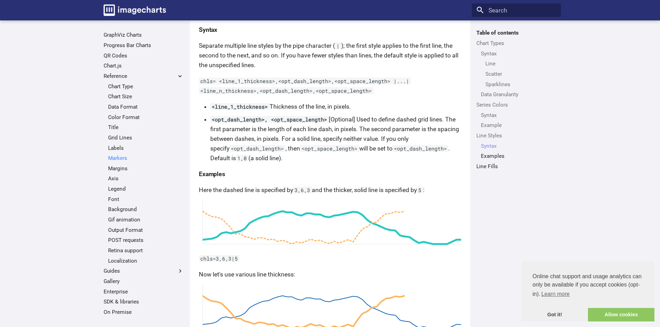
click at [121, 159] on link "Markers" at bounding box center [146, 158] width 76 height 7
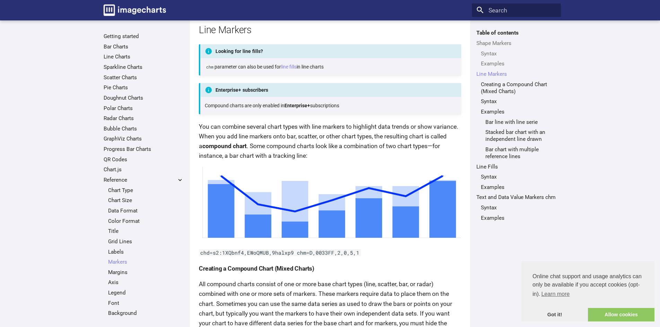
scroll to position [623, 0]
click at [481, 166] on link "Line Fills" at bounding box center [516, 166] width 80 height 7
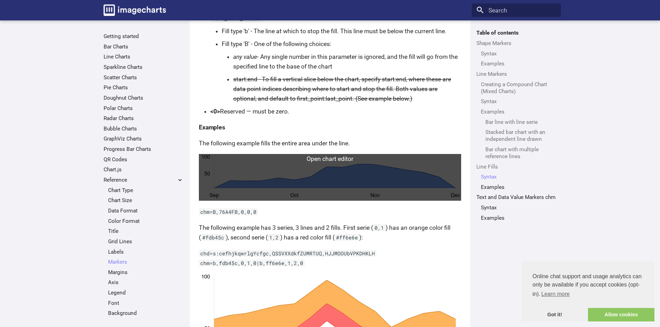
scroll to position [3426, 0]
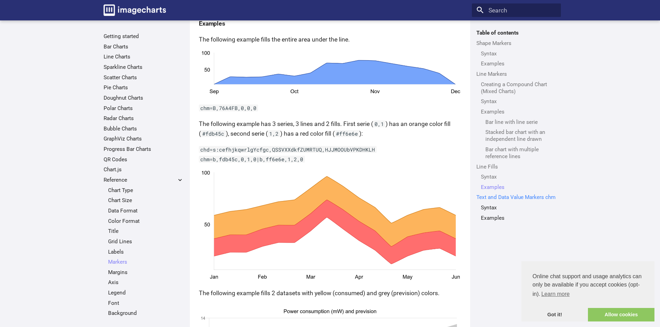
click at [514, 201] on link "Text and Data Value Markers chm" at bounding box center [516, 197] width 80 height 7
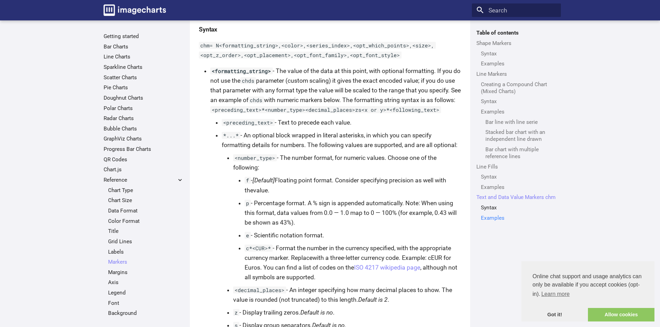
scroll to position [3893, 0]
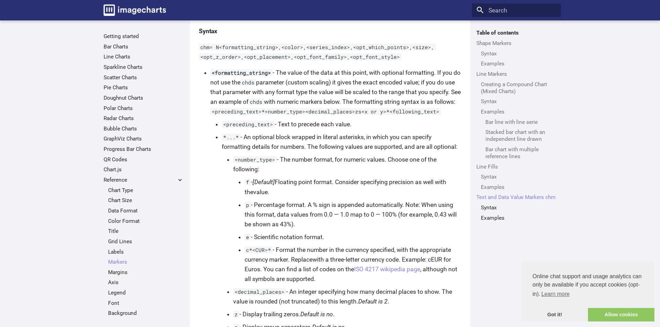
drag, startPoint x: 290, startPoint y: 80, endPoint x: 263, endPoint y: 80, distance: 27.0
click at [263, 76] on code "<formatting_string>" at bounding box center [241, 72] width 62 height 7
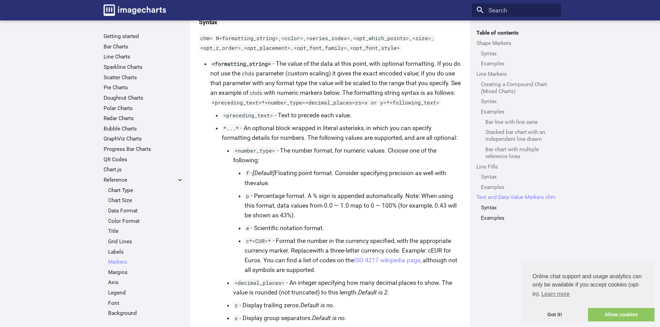
scroll to position [3858, 0]
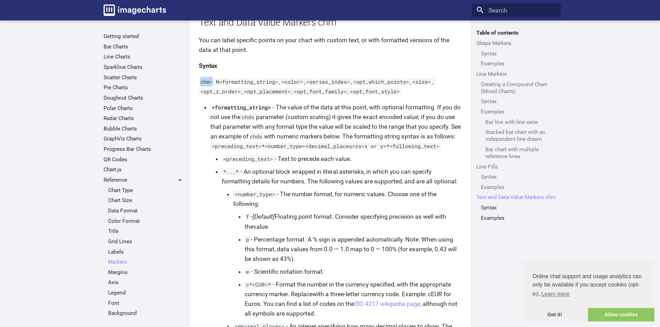
drag, startPoint x: 213, startPoint y: 93, endPoint x: 191, endPoint y: 90, distance: 23.0
copy code "chm="
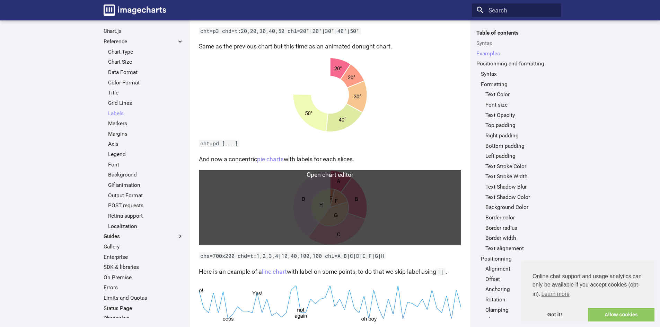
scroll to position [416, 0]
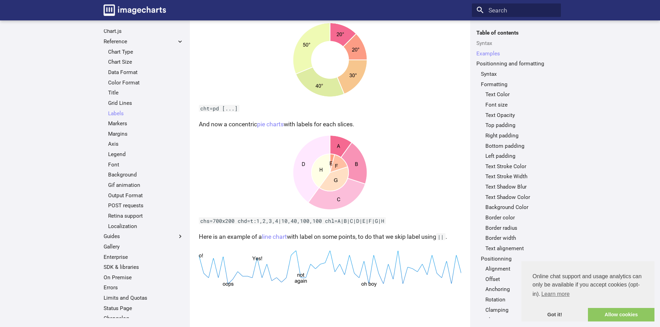
click at [277, 233] on link "line chart" at bounding box center [274, 236] width 25 height 7
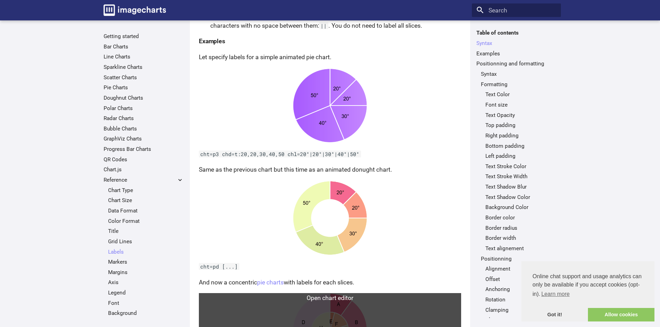
scroll to position [542, 0]
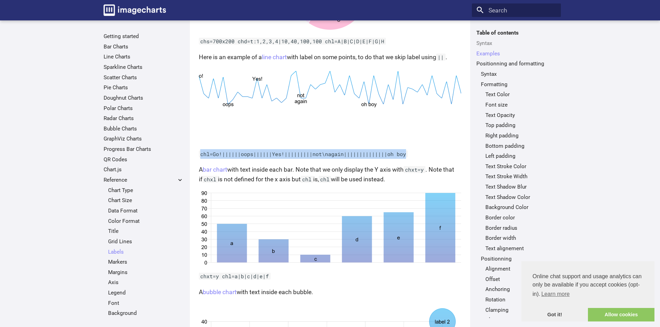
drag, startPoint x: 419, startPoint y: 165, endPoint x: 200, endPoint y: 163, distance: 219.3
click at [200, 159] on p "chl=Go!||||||oops||||||Yes!|||||||||not\nagain||||||||||||||oh boy" at bounding box center [330, 154] width 262 height 10
copy code "chl=Go!||||||oops||||||Yes!|||||||||not\nagain||||||||||||||oh boy"
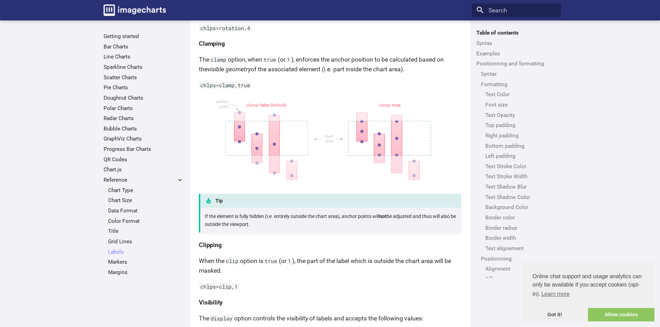
scroll to position [2690, 0]
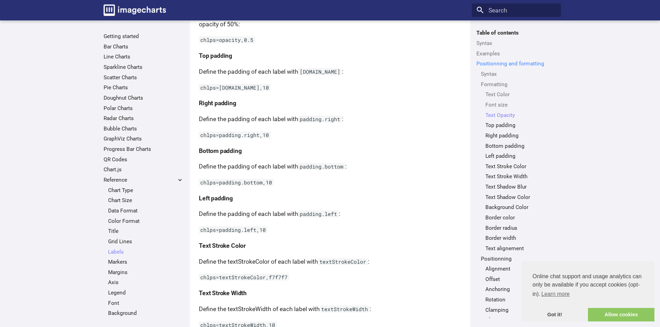
click at [497, 61] on link "Positionning and formatting" at bounding box center [516, 63] width 80 height 7
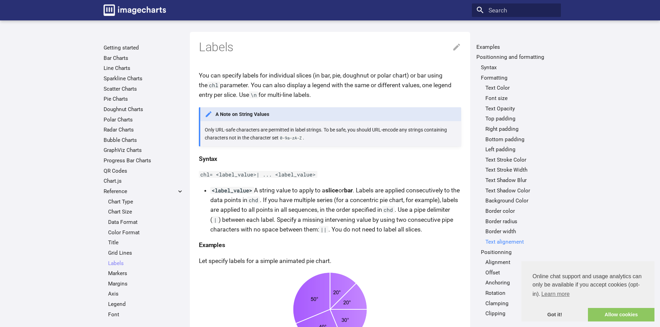
scroll to position [27, 0]
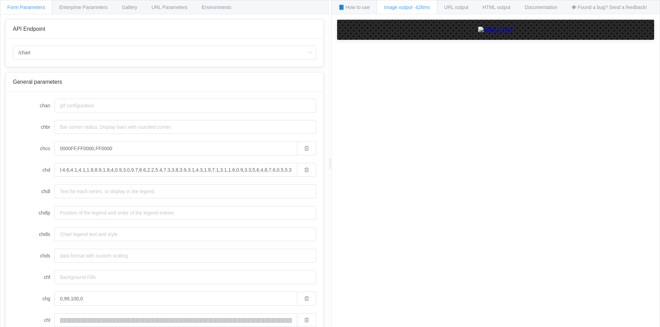
scroll to position [144, 0]
